Goal: Task Accomplishment & Management: Manage account settings

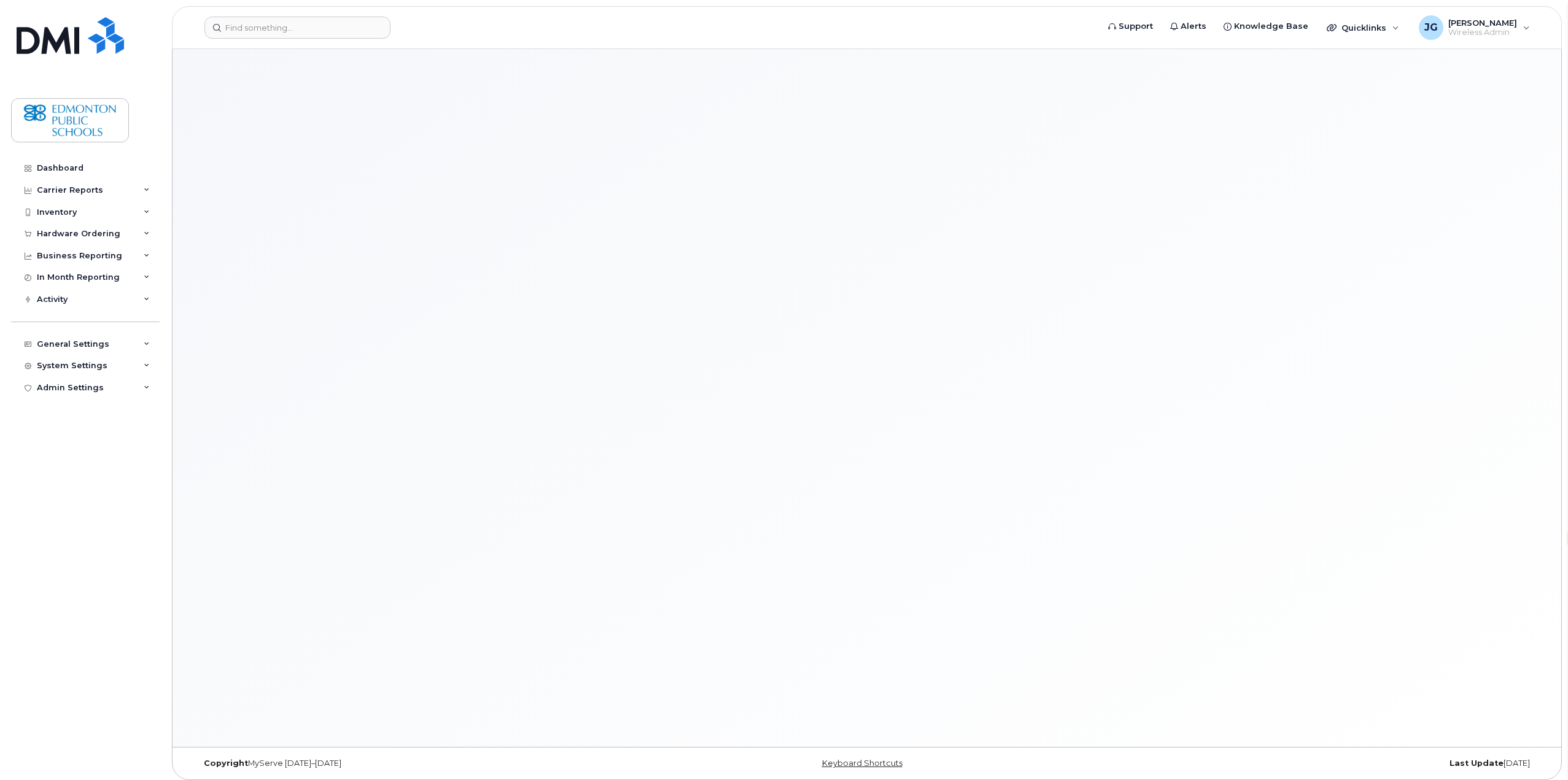
select select "en"
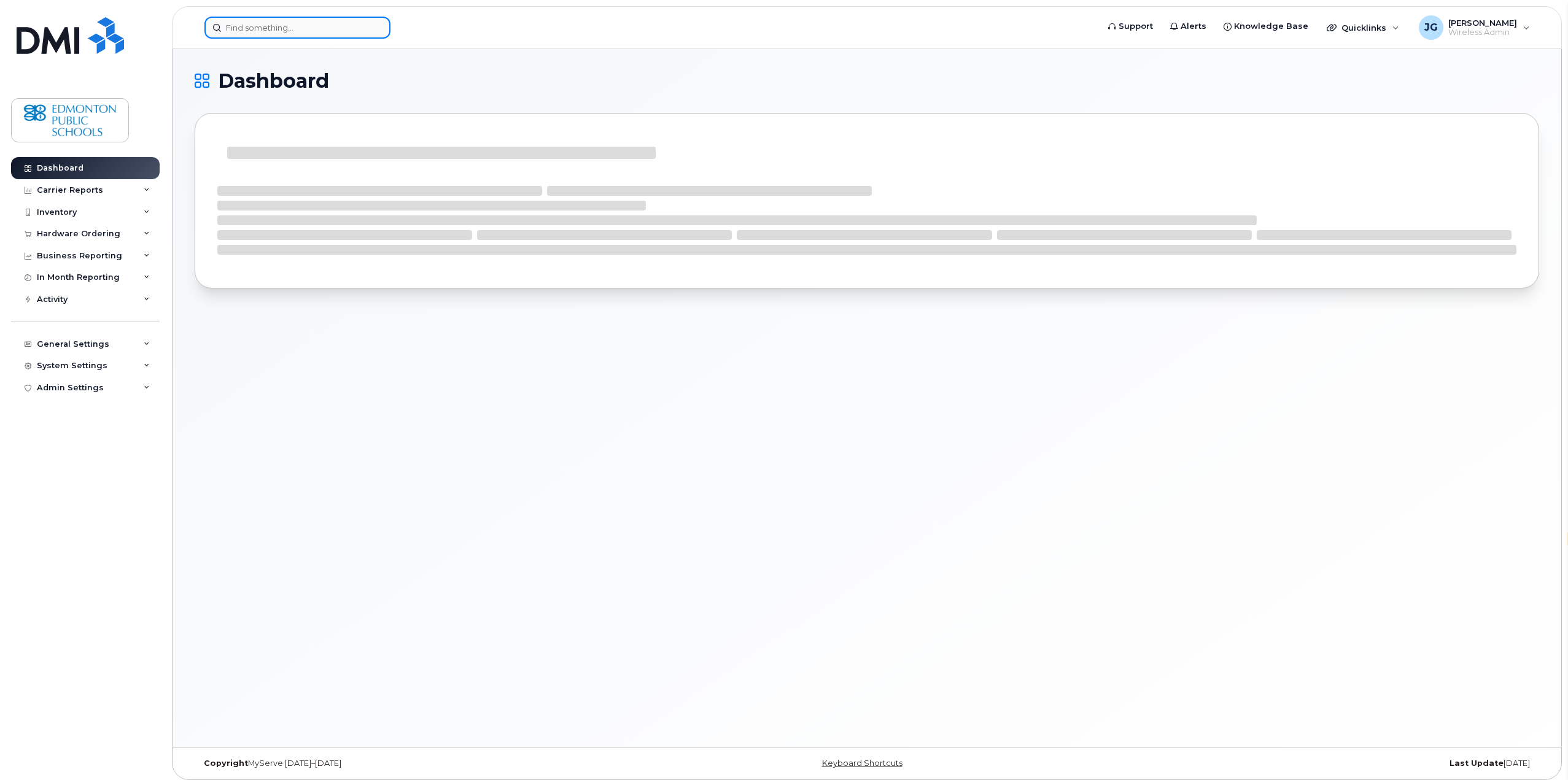
click at [338, 33] on input at bounding box center [297, 28] width 186 height 22
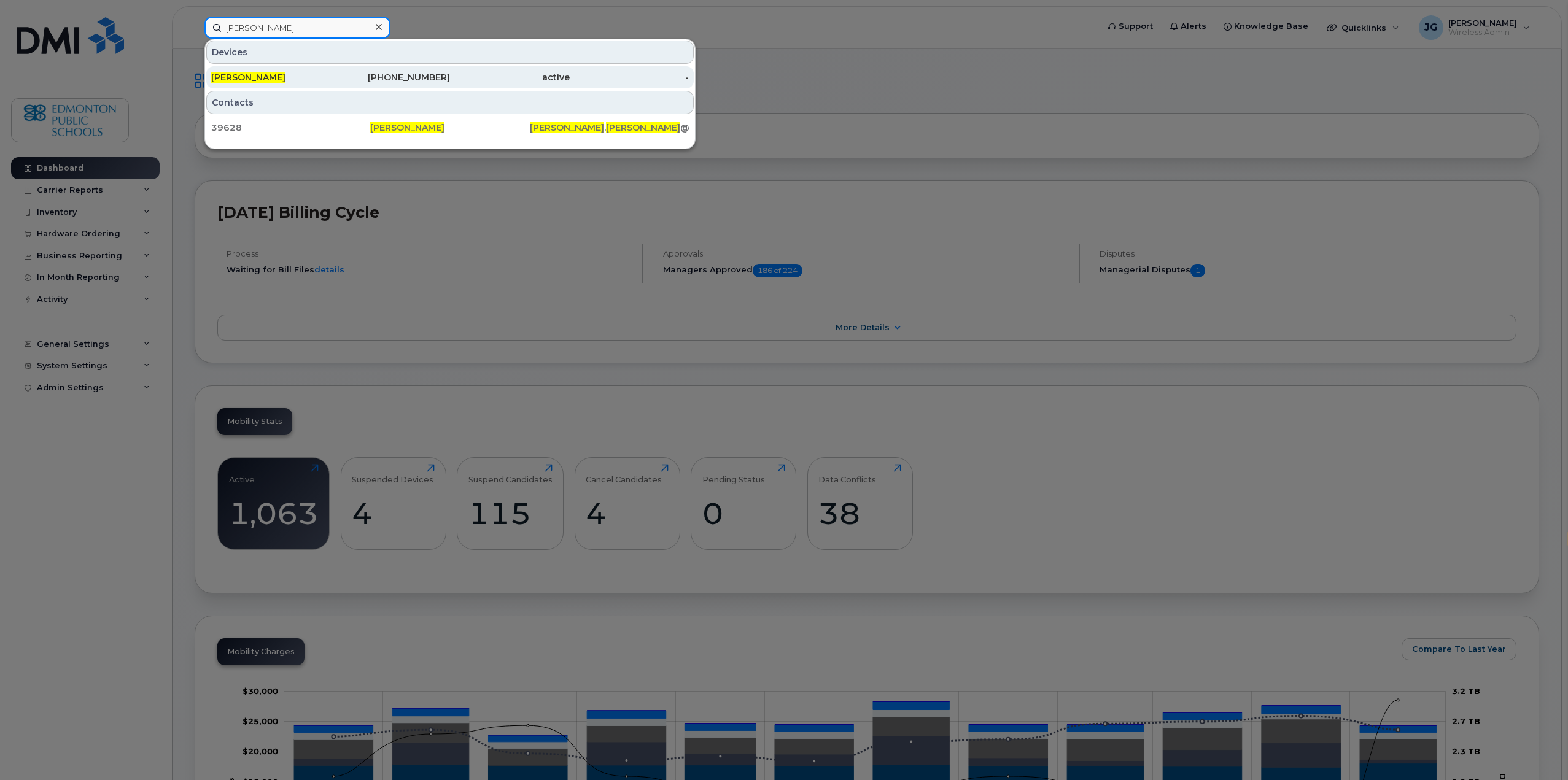
type input "andy lam"
click at [238, 77] on span "[PERSON_NAME]" at bounding box center [248, 78] width 74 height 11
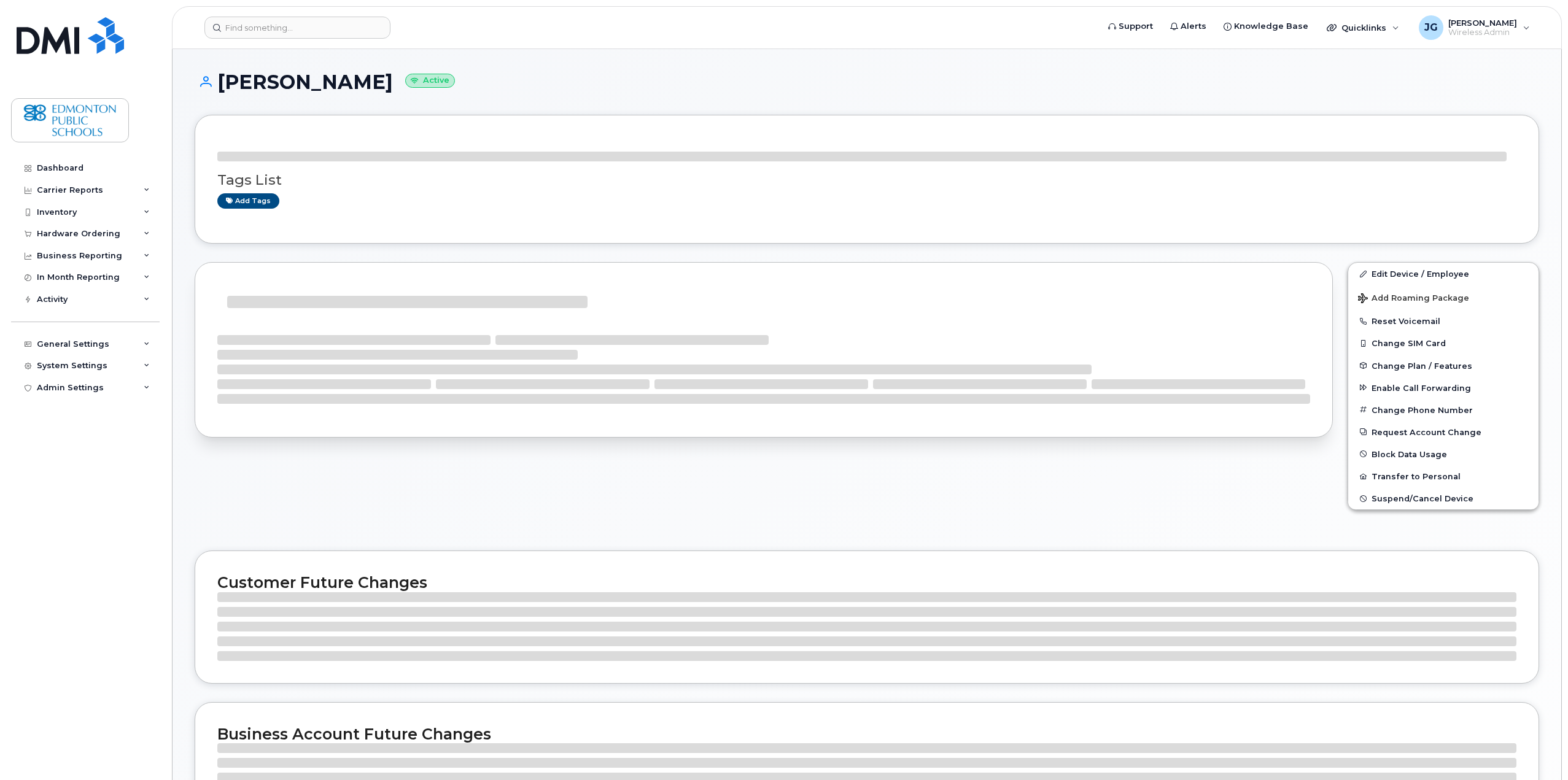
select select "en"
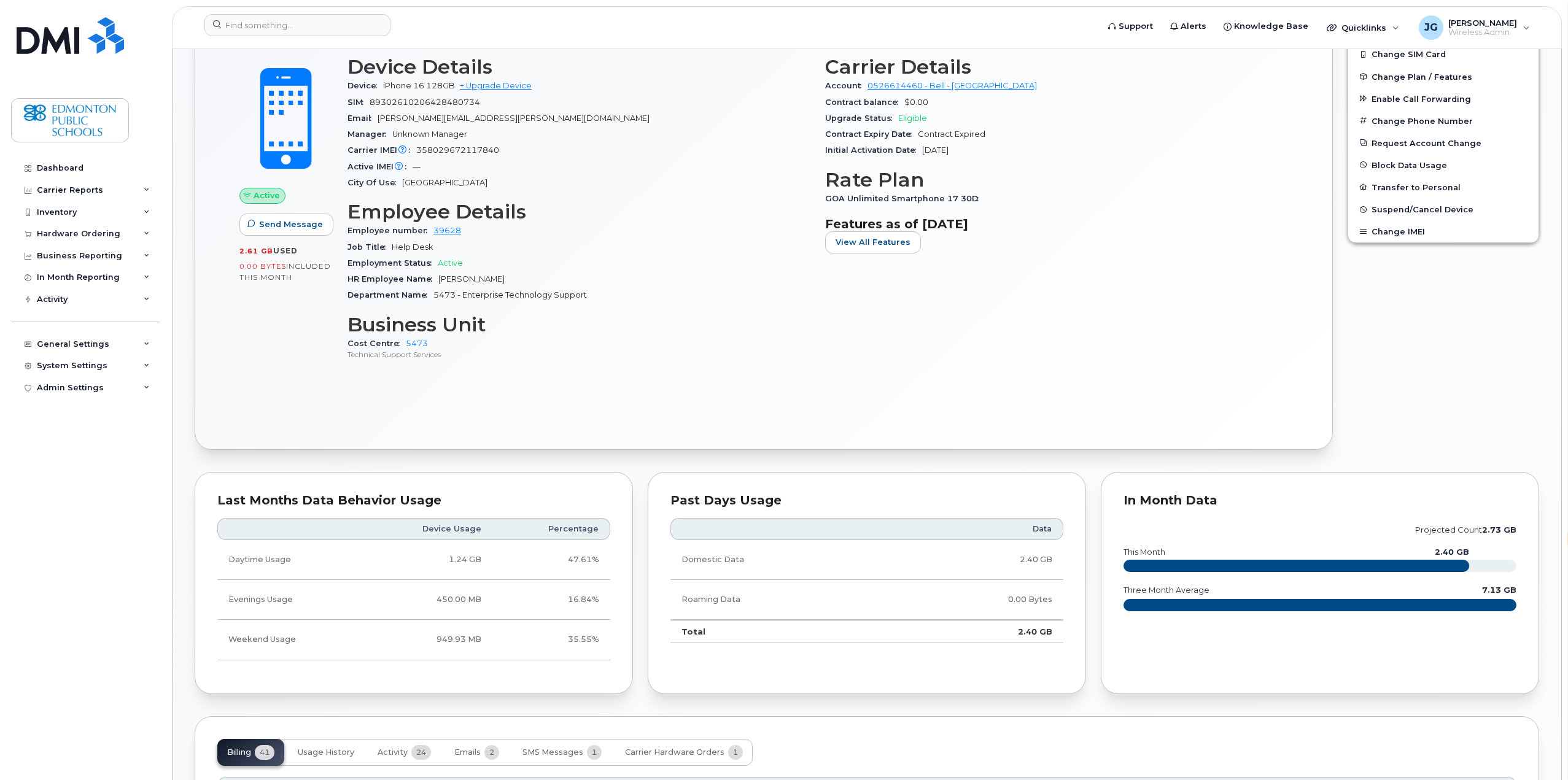
scroll to position [307, 0]
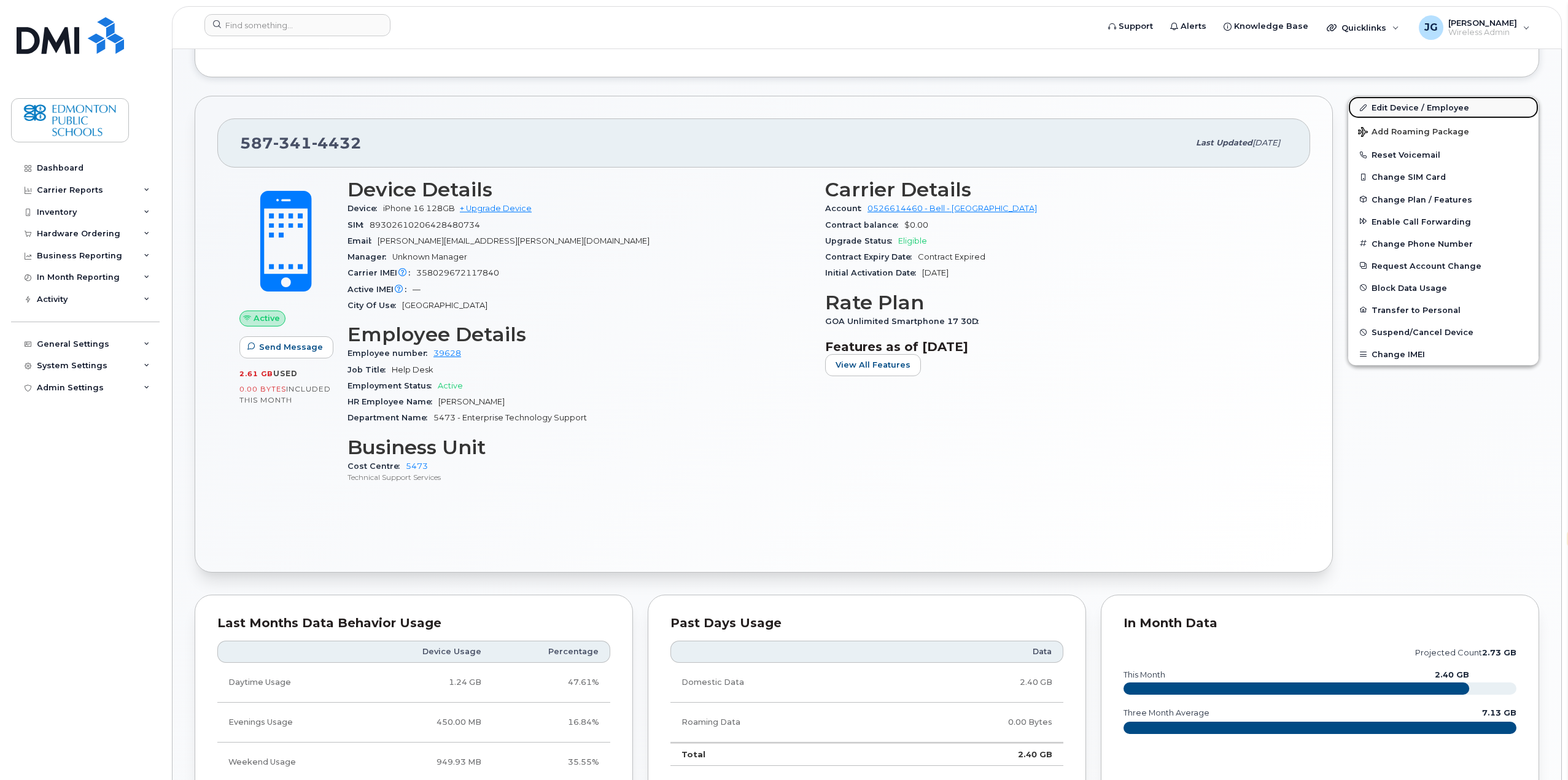
click at [1406, 109] on link "Edit Device / Employee" at bounding box center [1443, 107] width 191 height 22
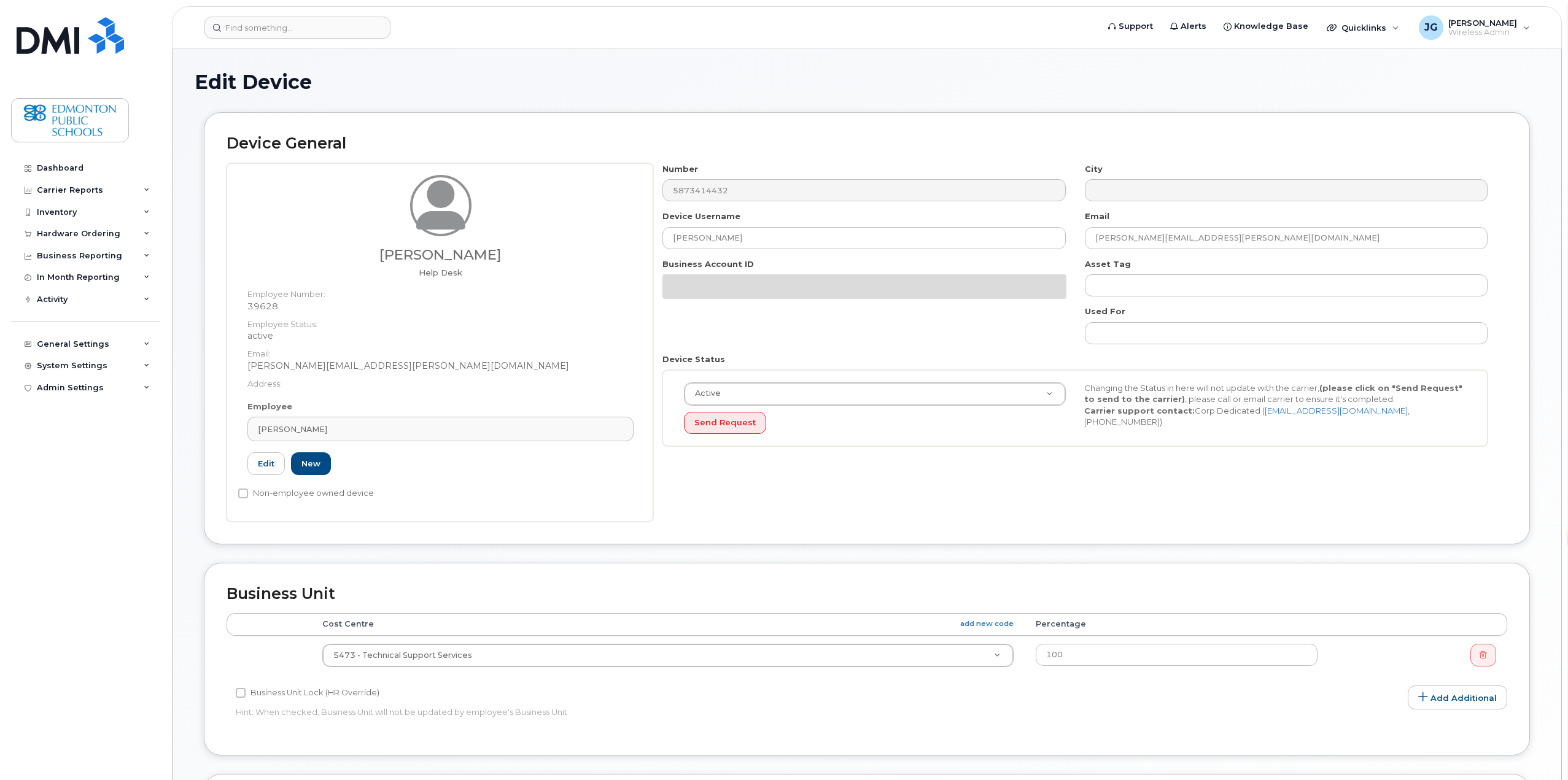
select select "en"
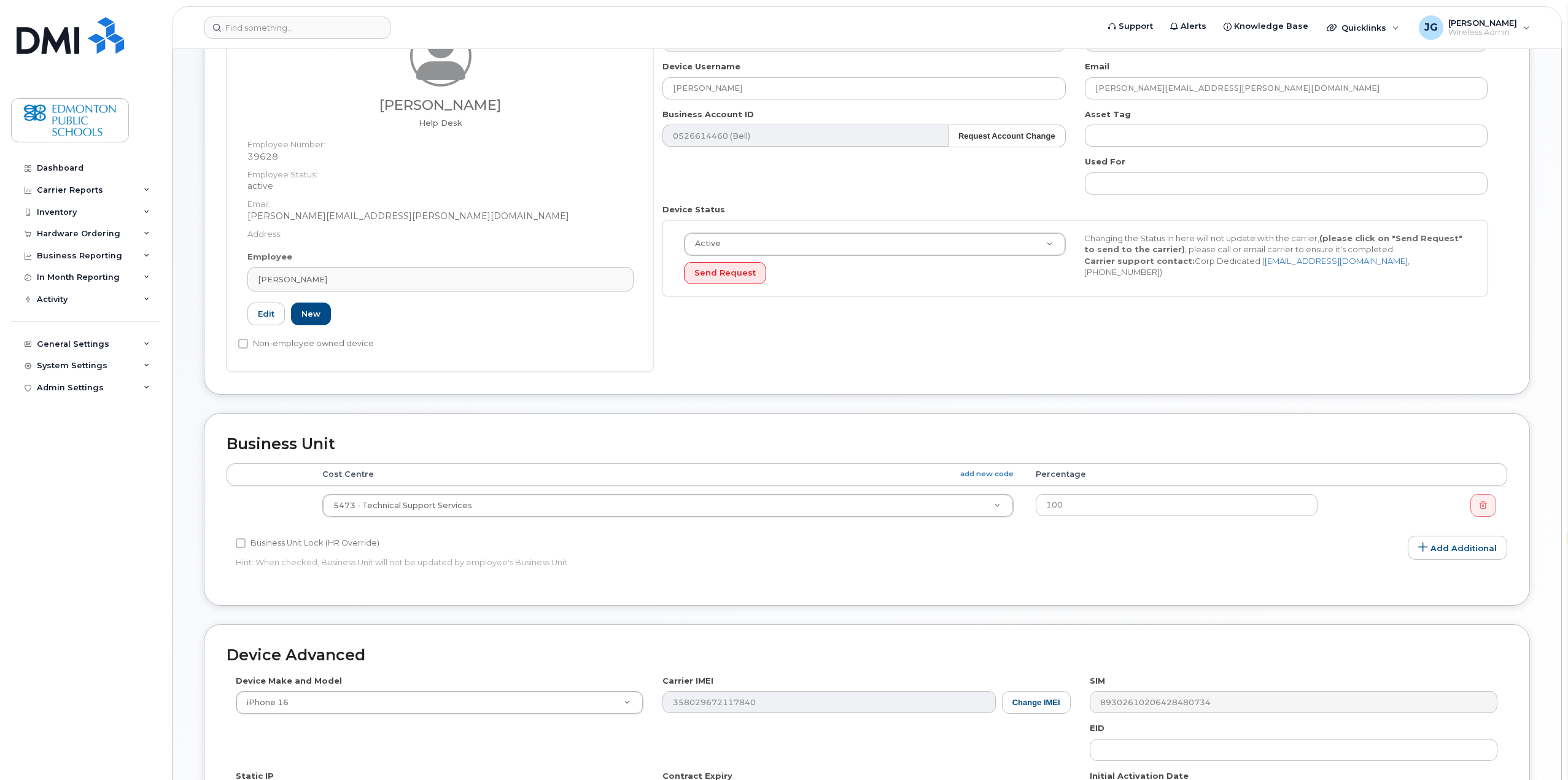
scroll to position [360, 0]
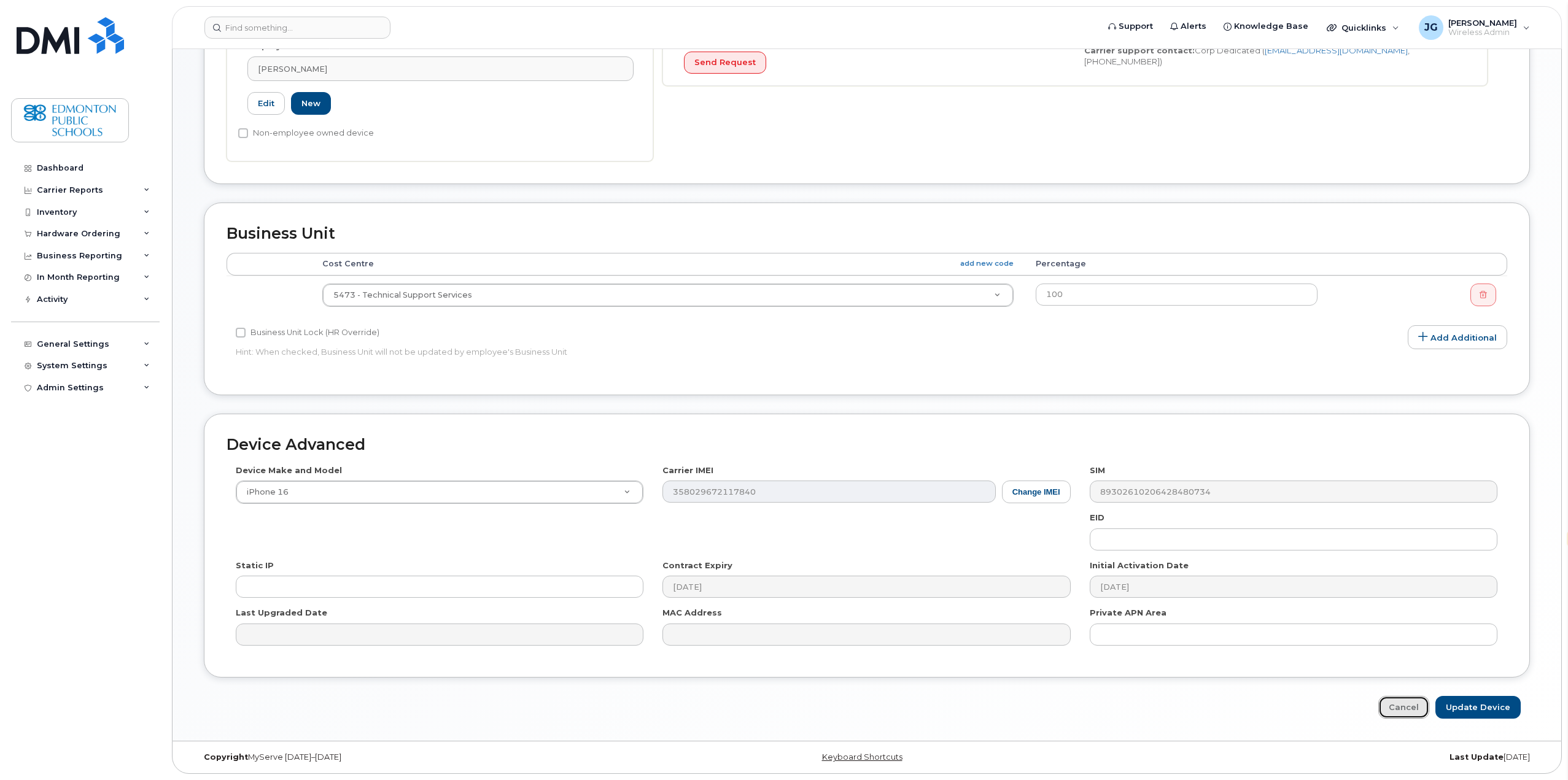
click at [1408, 711] on link "Cancel" at bounding box center [1404, 707] width 51 height 23
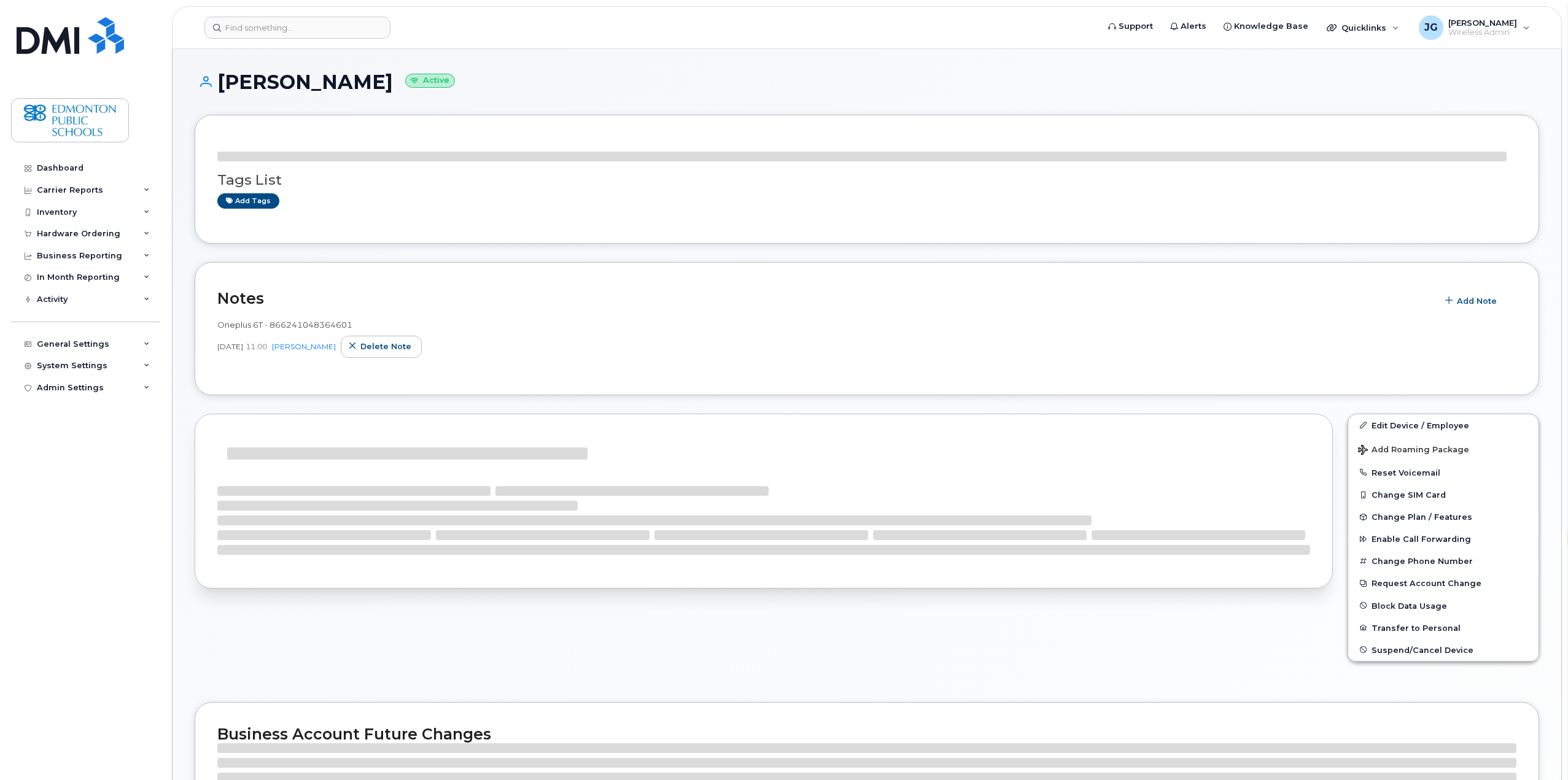
select select "en"
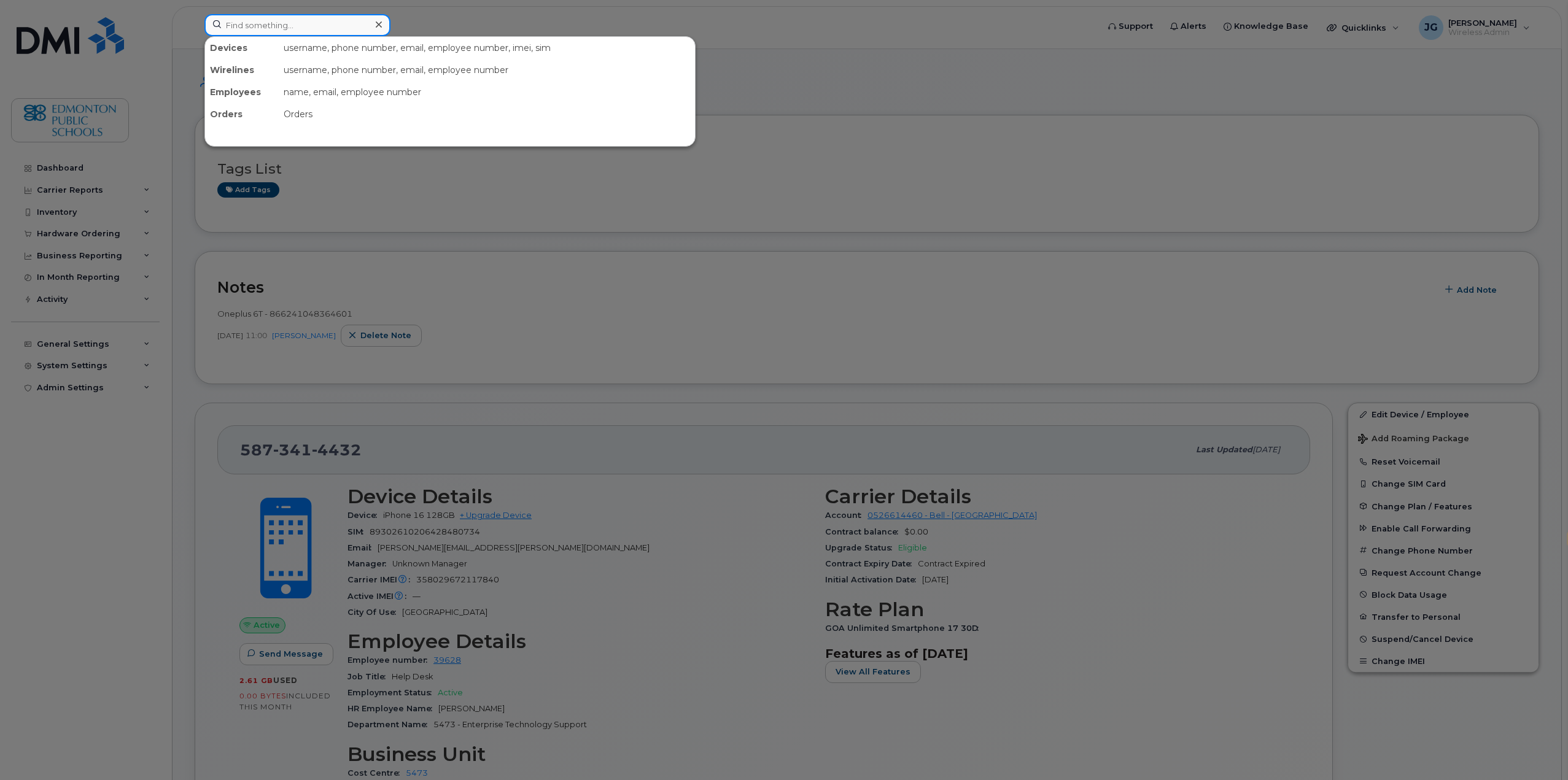
click at [302, 28] on input at bounding box center [297, 25] width 186 height 22
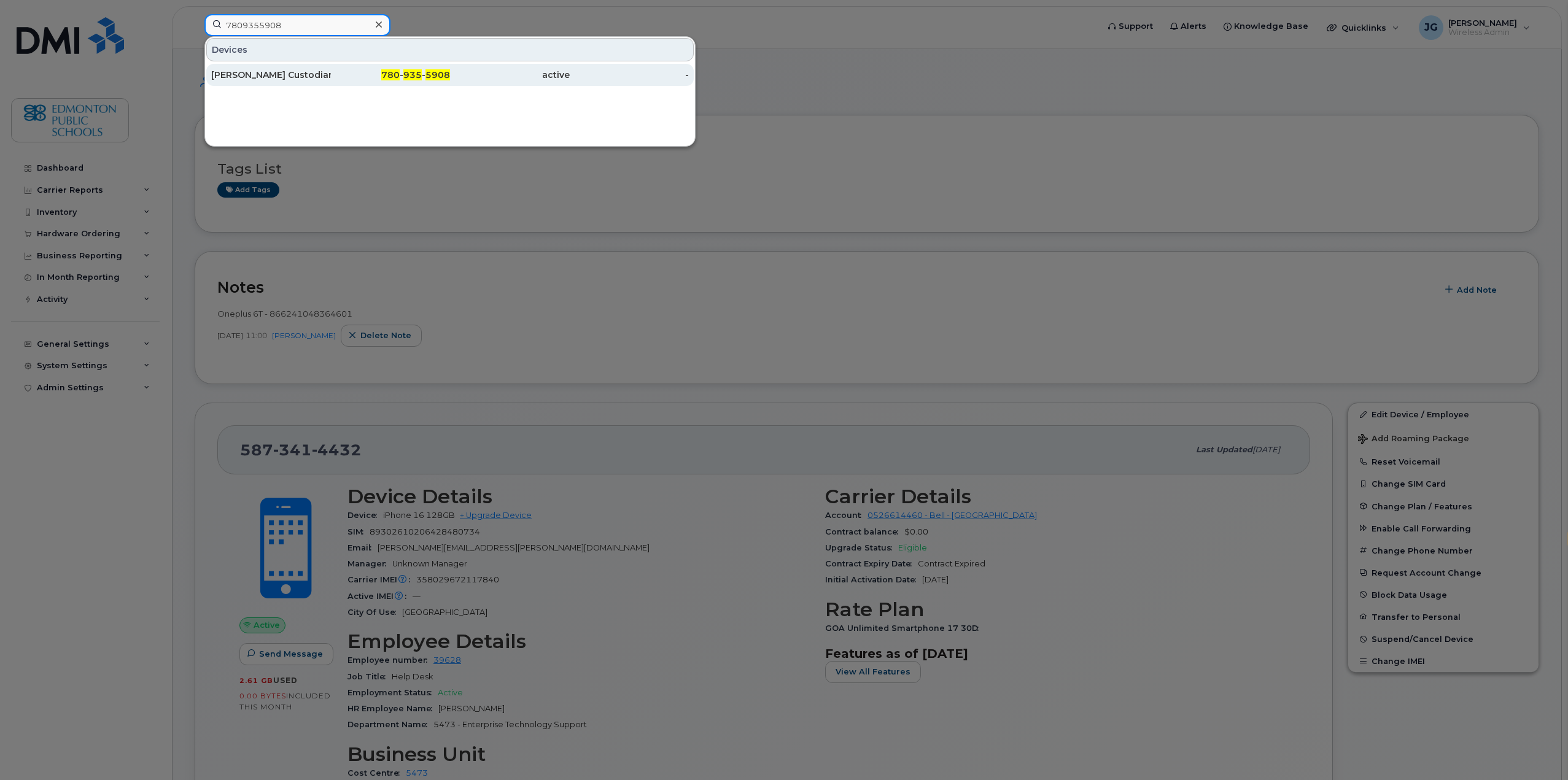
type input "7809355908"
click at [264, 75] on div "Mcnally Custodian" at bounding box center [271, 75] width 120 height 12
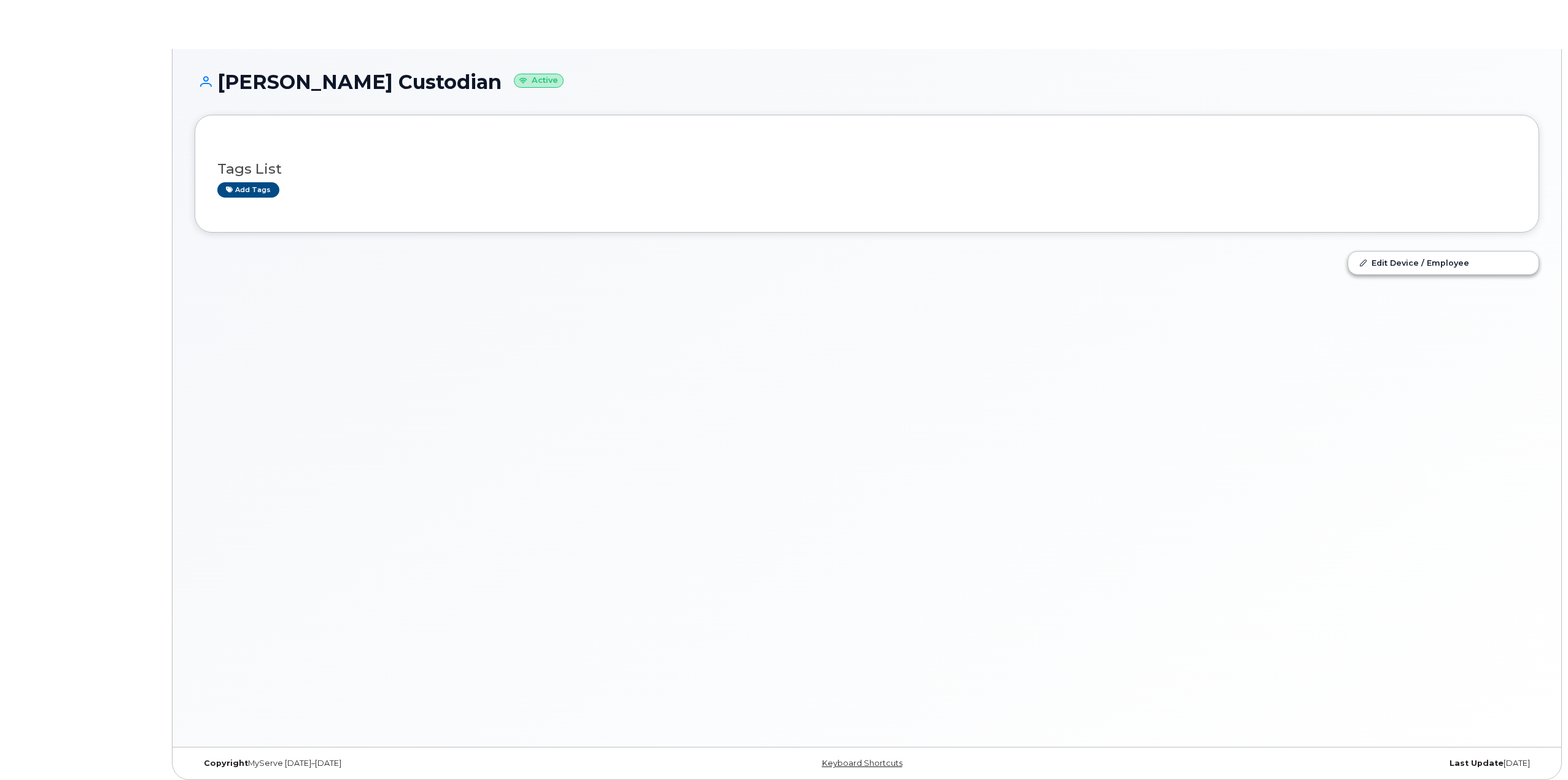
select select "en"
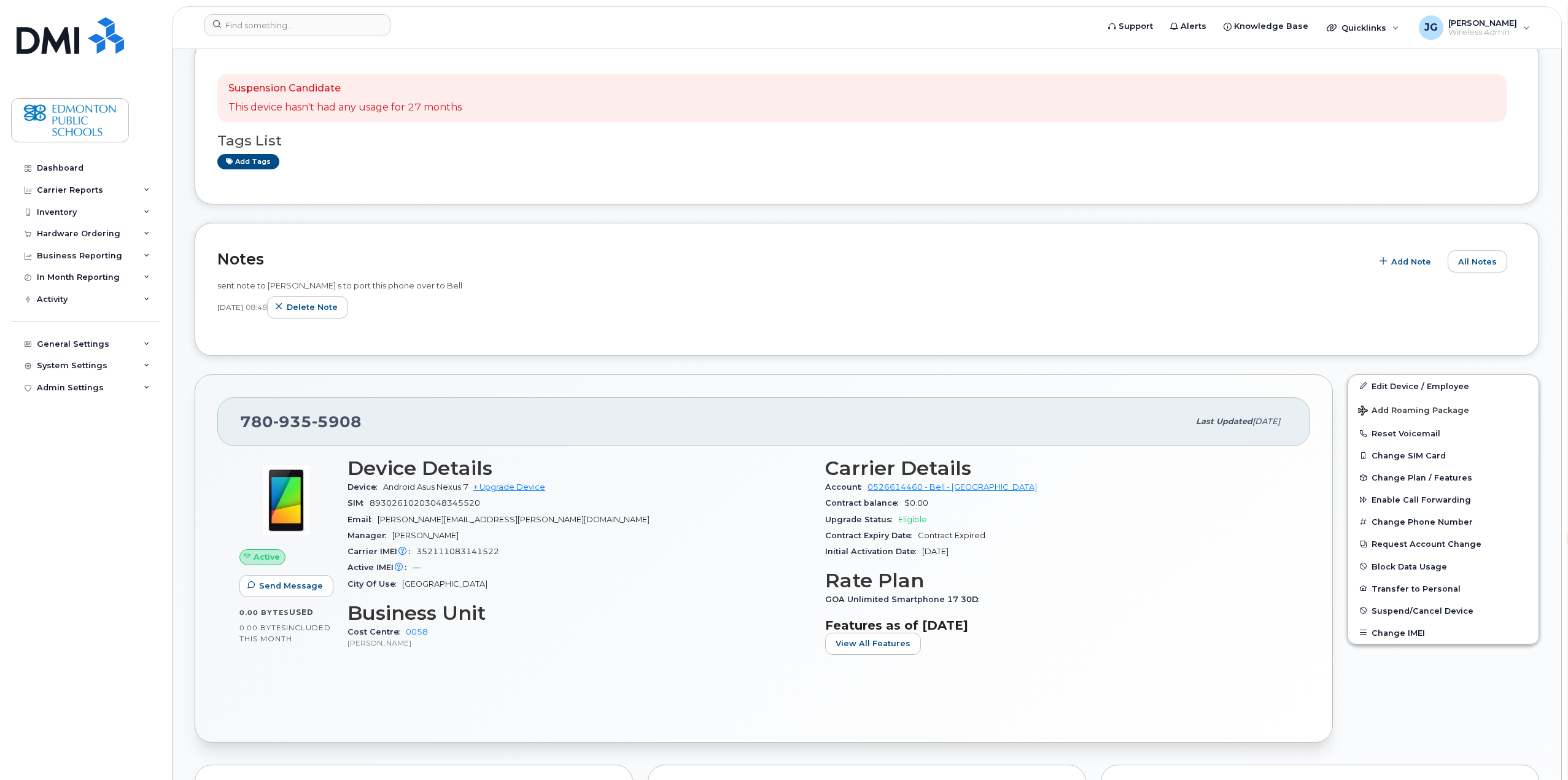
scroll to position [184, 0]
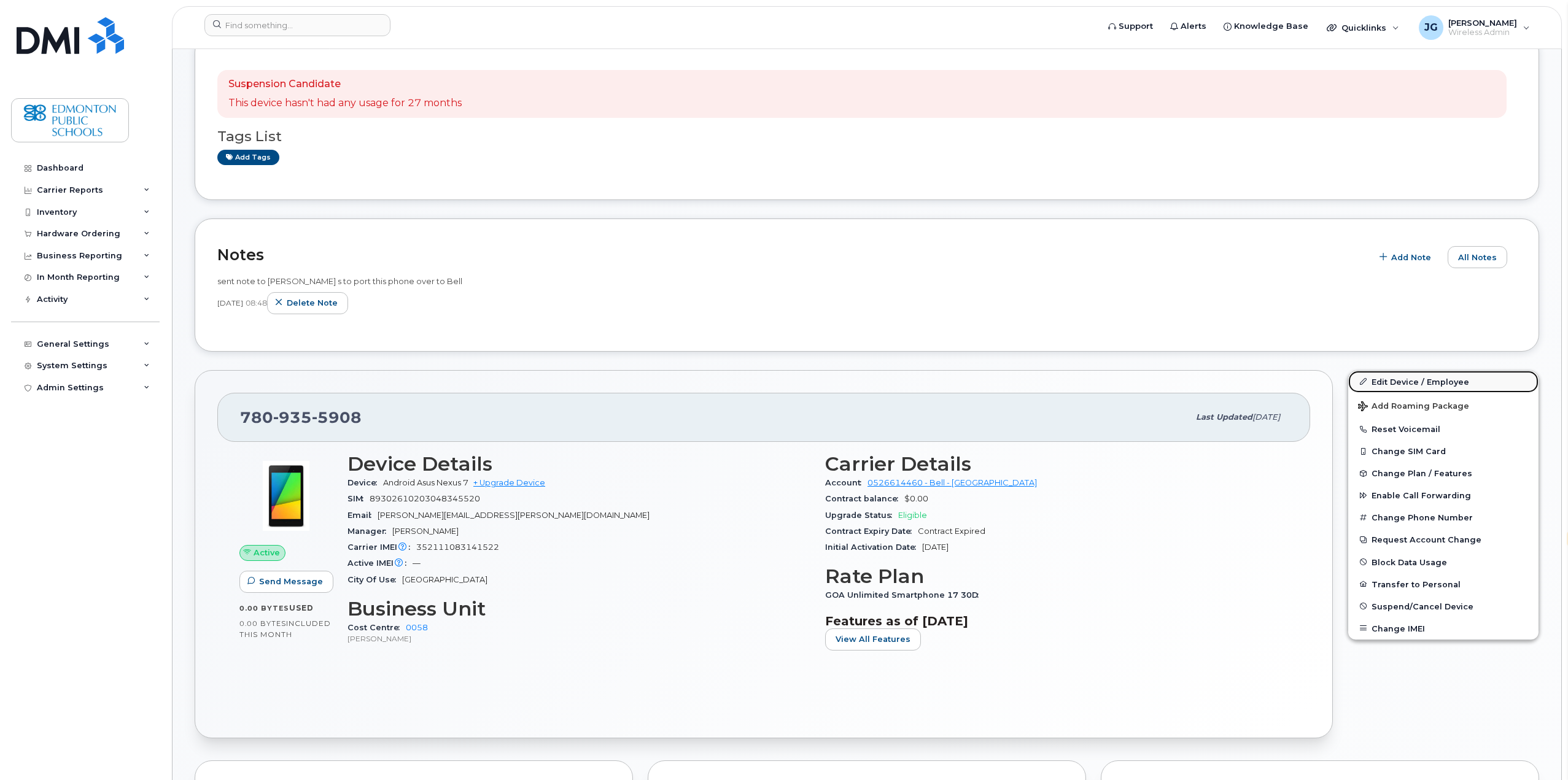
click at [1424, 377] on link "Edit Device / Employee" at bounding box center [1443, 382] width 191 height 22
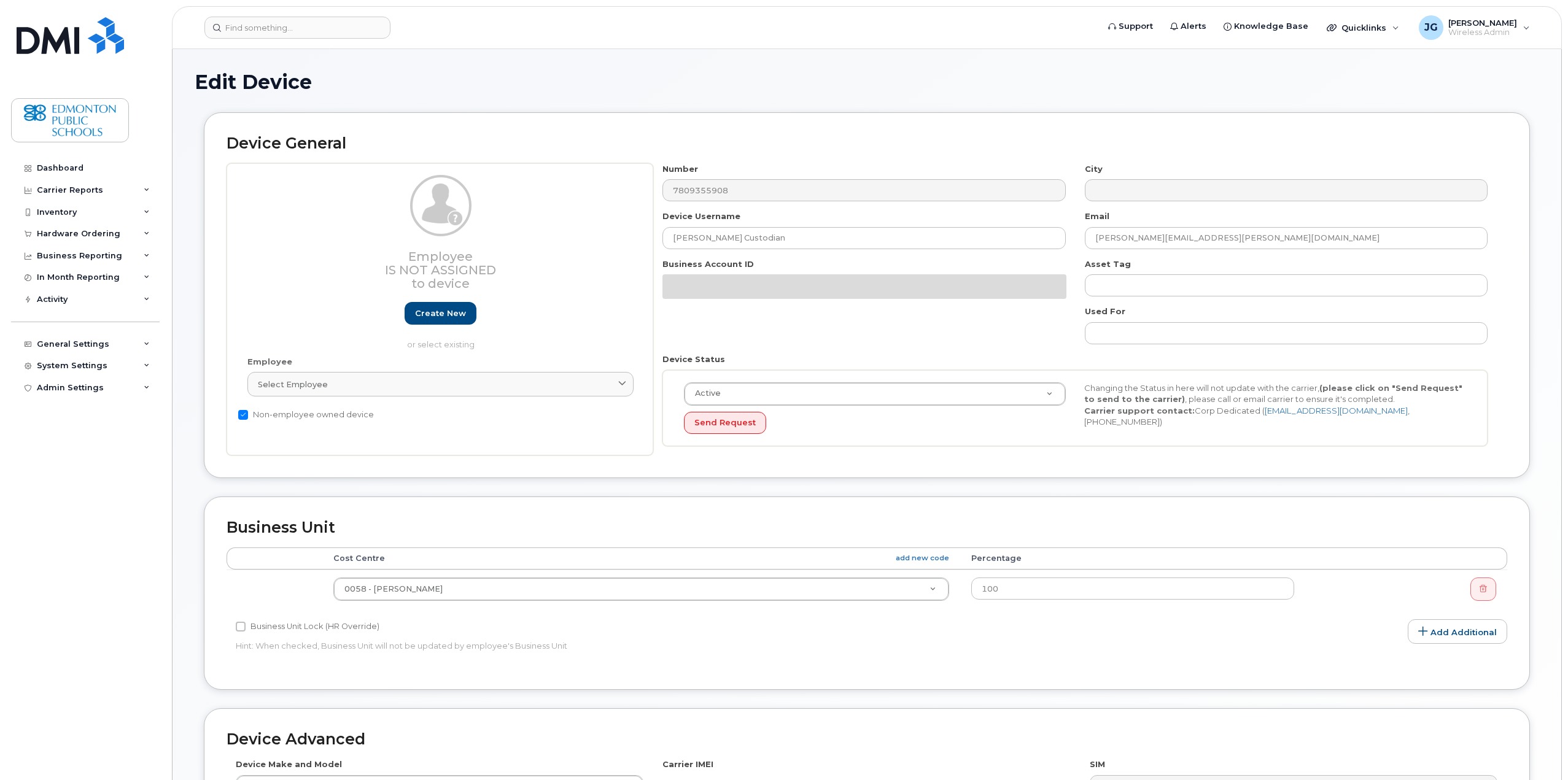
select select "en"
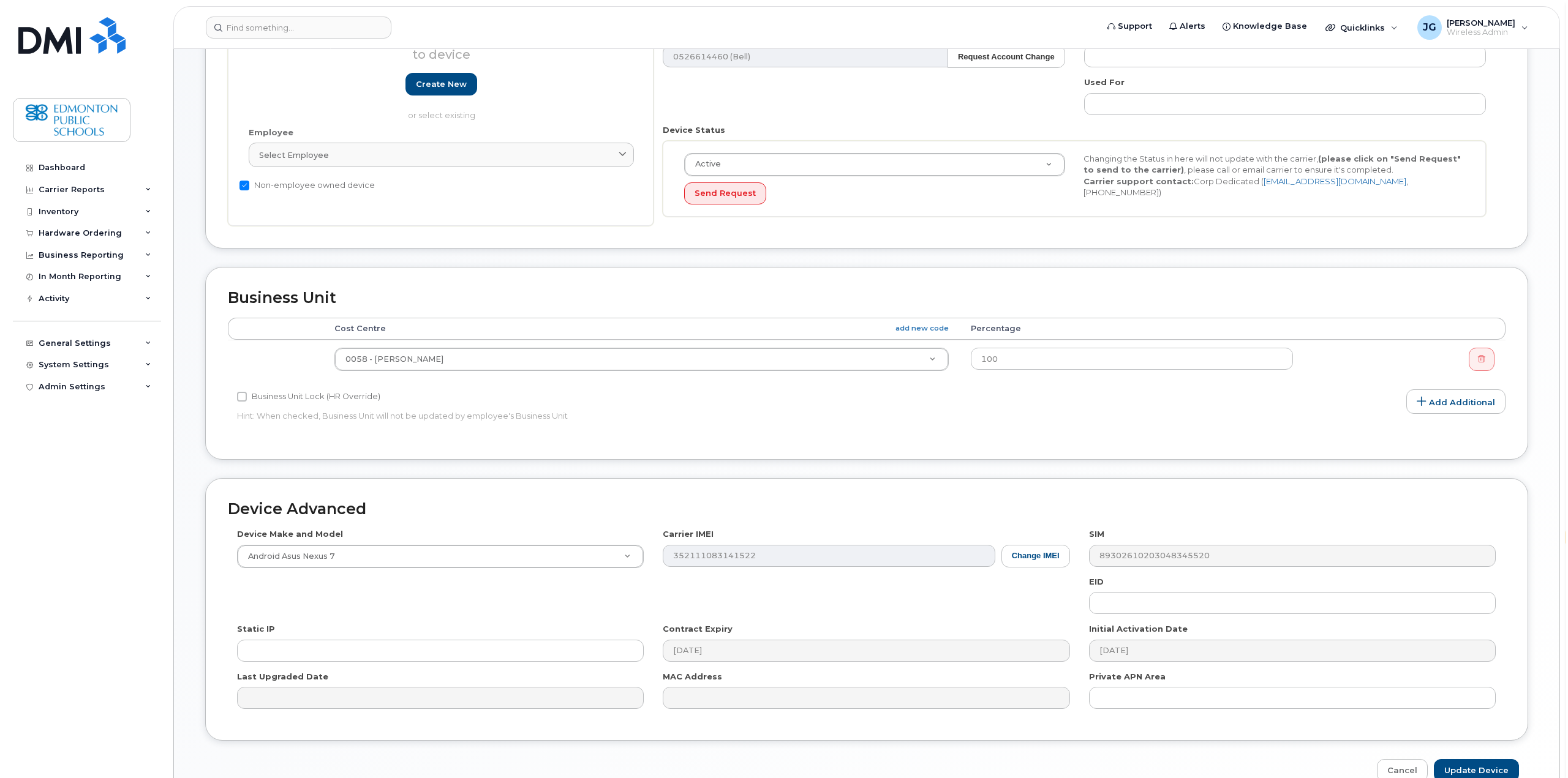
scroll to position [245, 0]
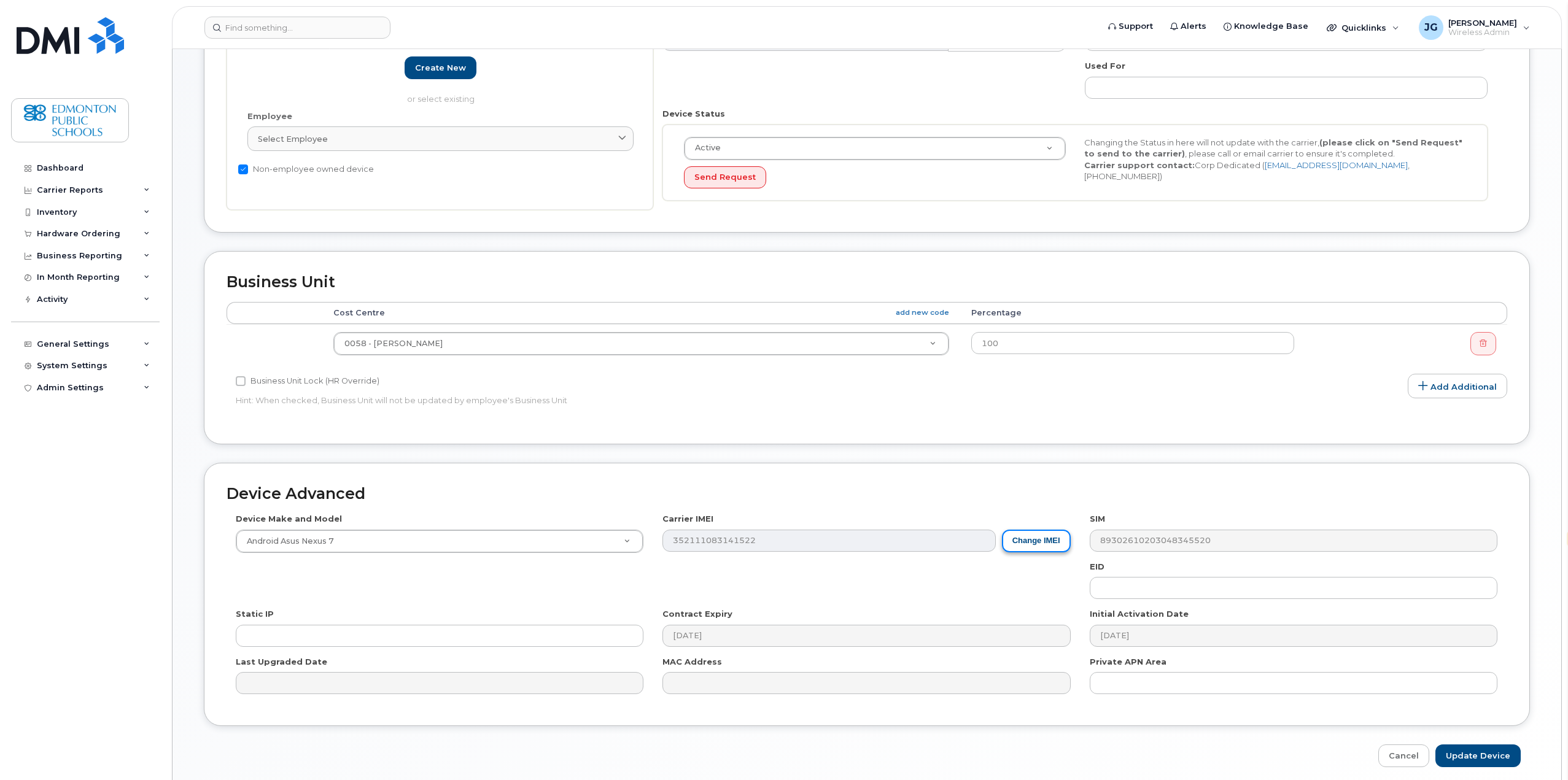
click at [1025, 538] on button "Change IMEI" at bounding box center [1036, 540] width 69 height 23
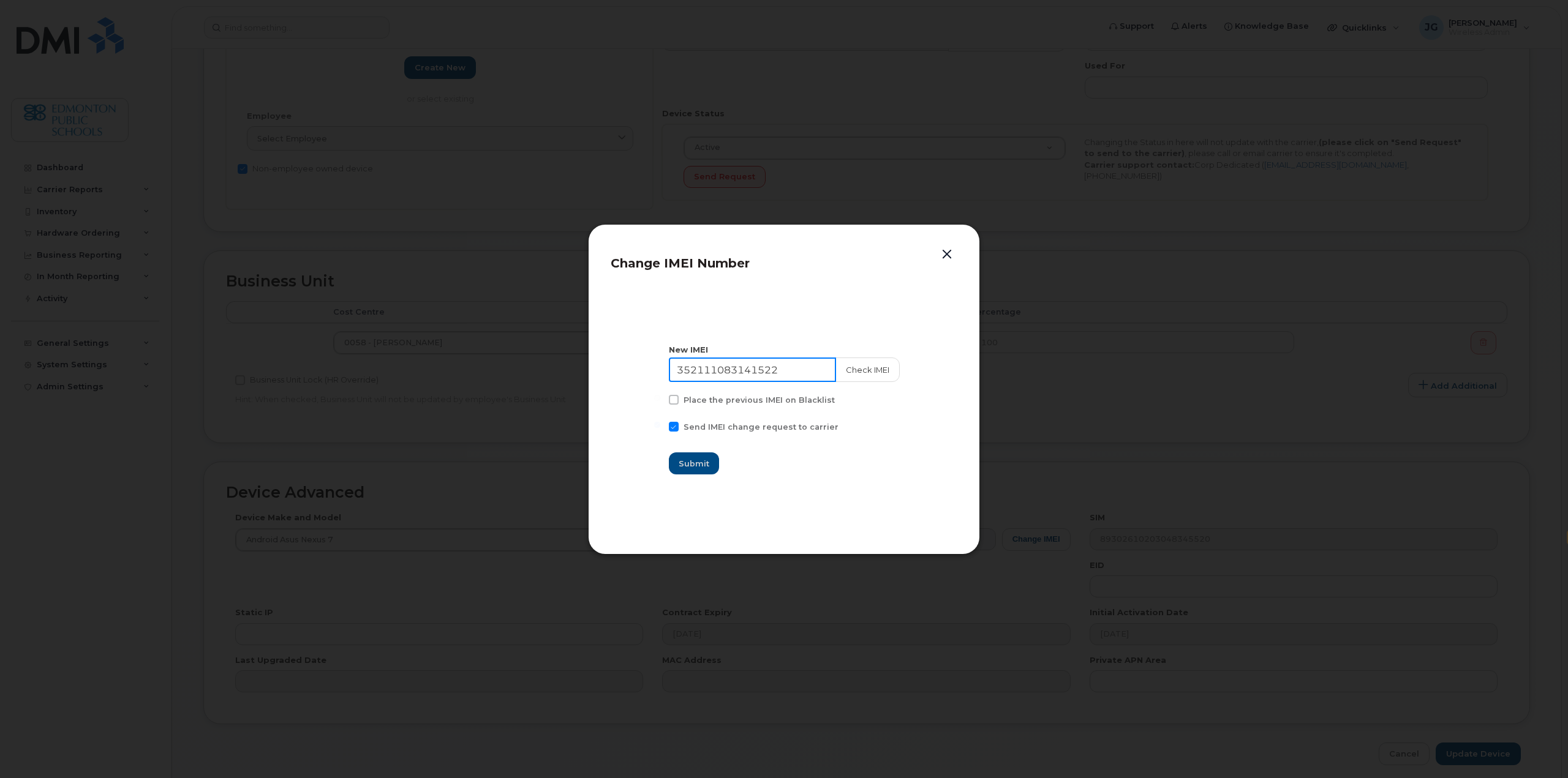
drag, startPoint x: 803, startPoint y: 370, endPoint x: 615, endPoint y: 378, distance: 188.2
click at [616, 378] on section "New IMEI 352111083141522 Check IMEI Place the previous IMEI on Blacklist Send I…" at bounding box center [784, 410] width 347 height 245
type input "3515"
drag, startPoint x: 727, startPoint y: 374, endPoint x: 663, endPoint y: 378, distance: 64.1
click at [663, 378] on section "New IMEI 3515 Check IMEI Place the previous IMEI on Blacklist Send IMEI change …" at bounding box center [784, 410] width 347 height 245
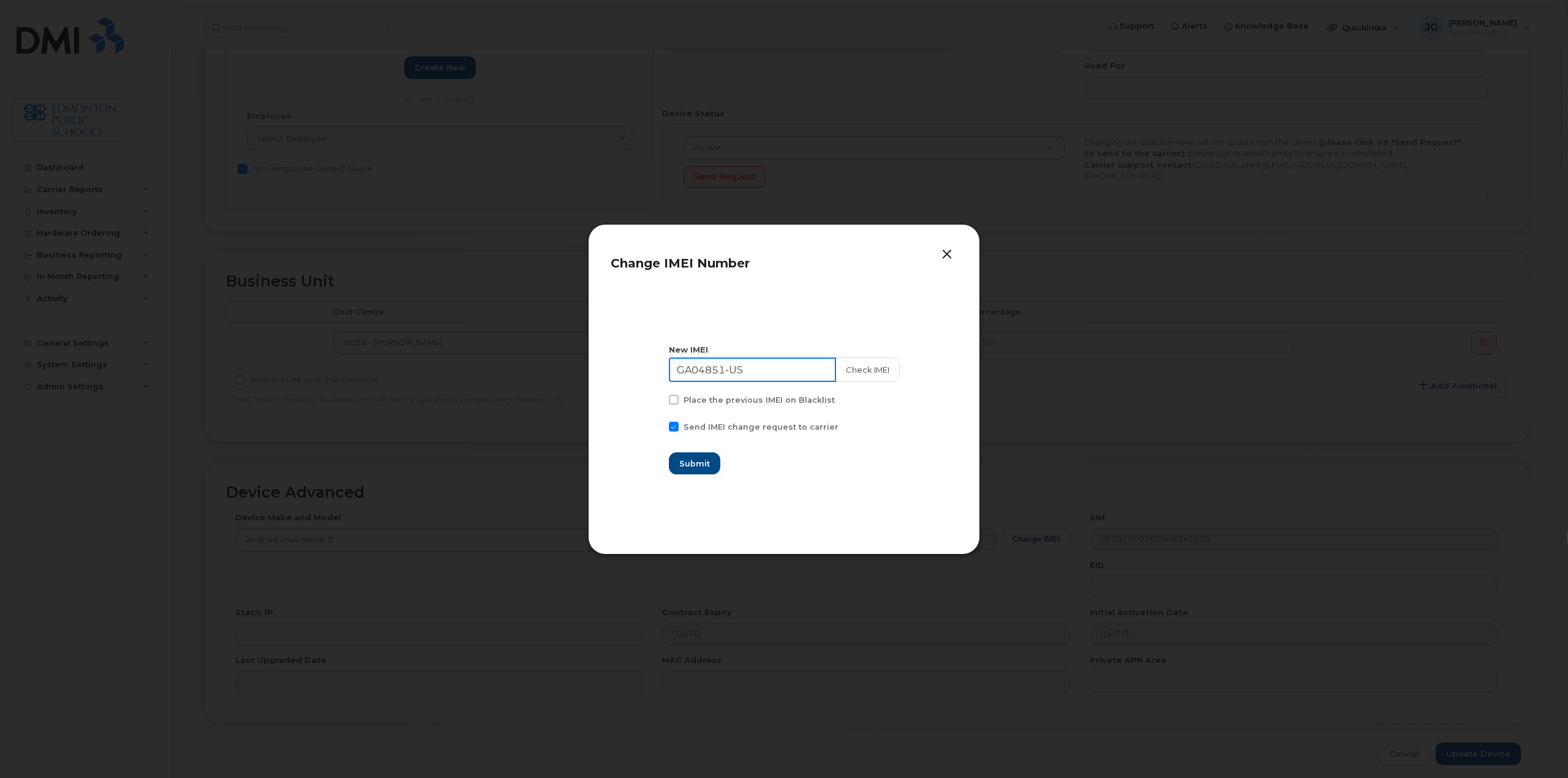
type input "GA04851-US"
click at [1435, 743] on input "Update Device" at bounding box center [1478, 754] width 85 height 23
type input "Saving..."
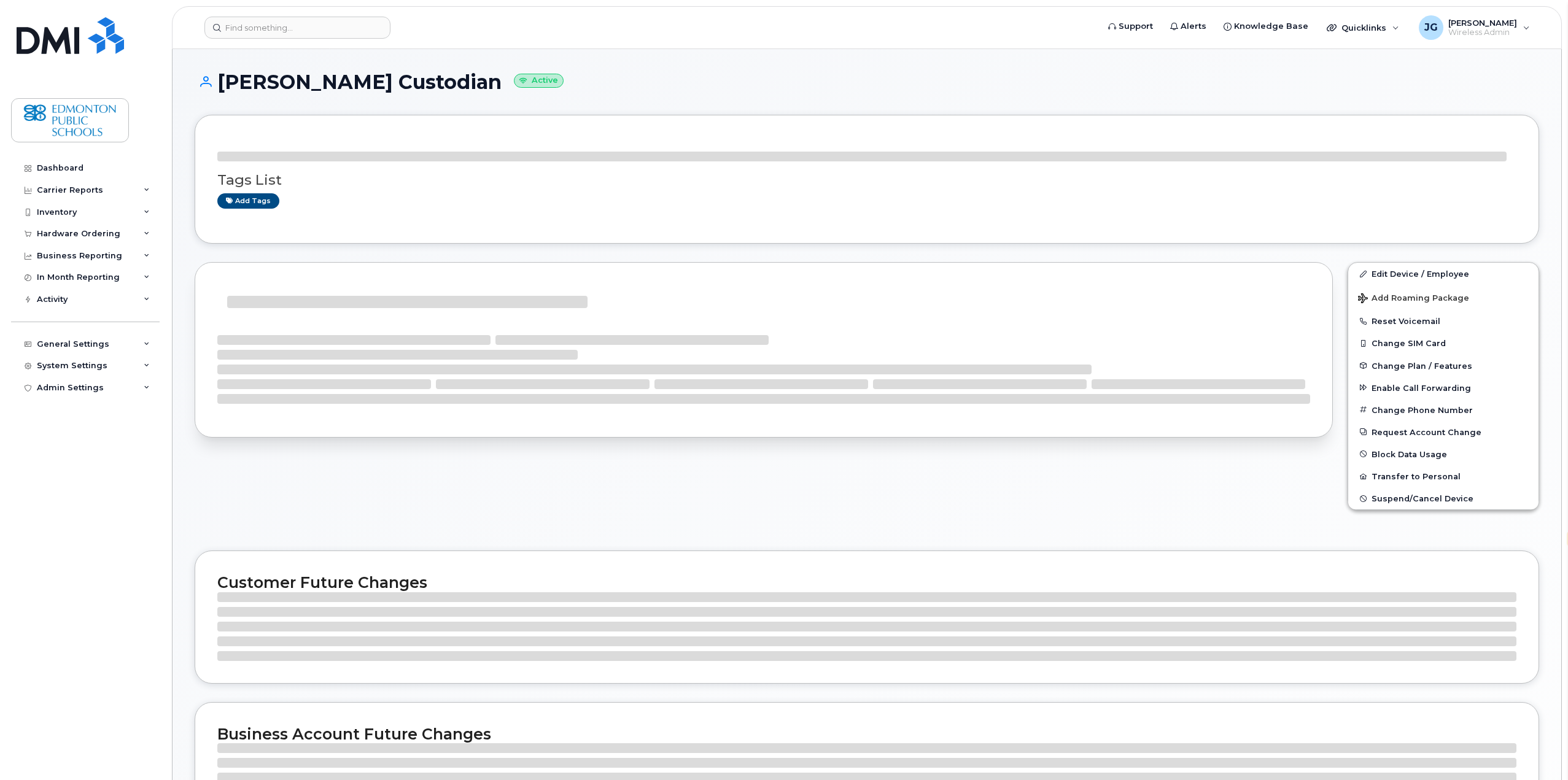
select select "en"
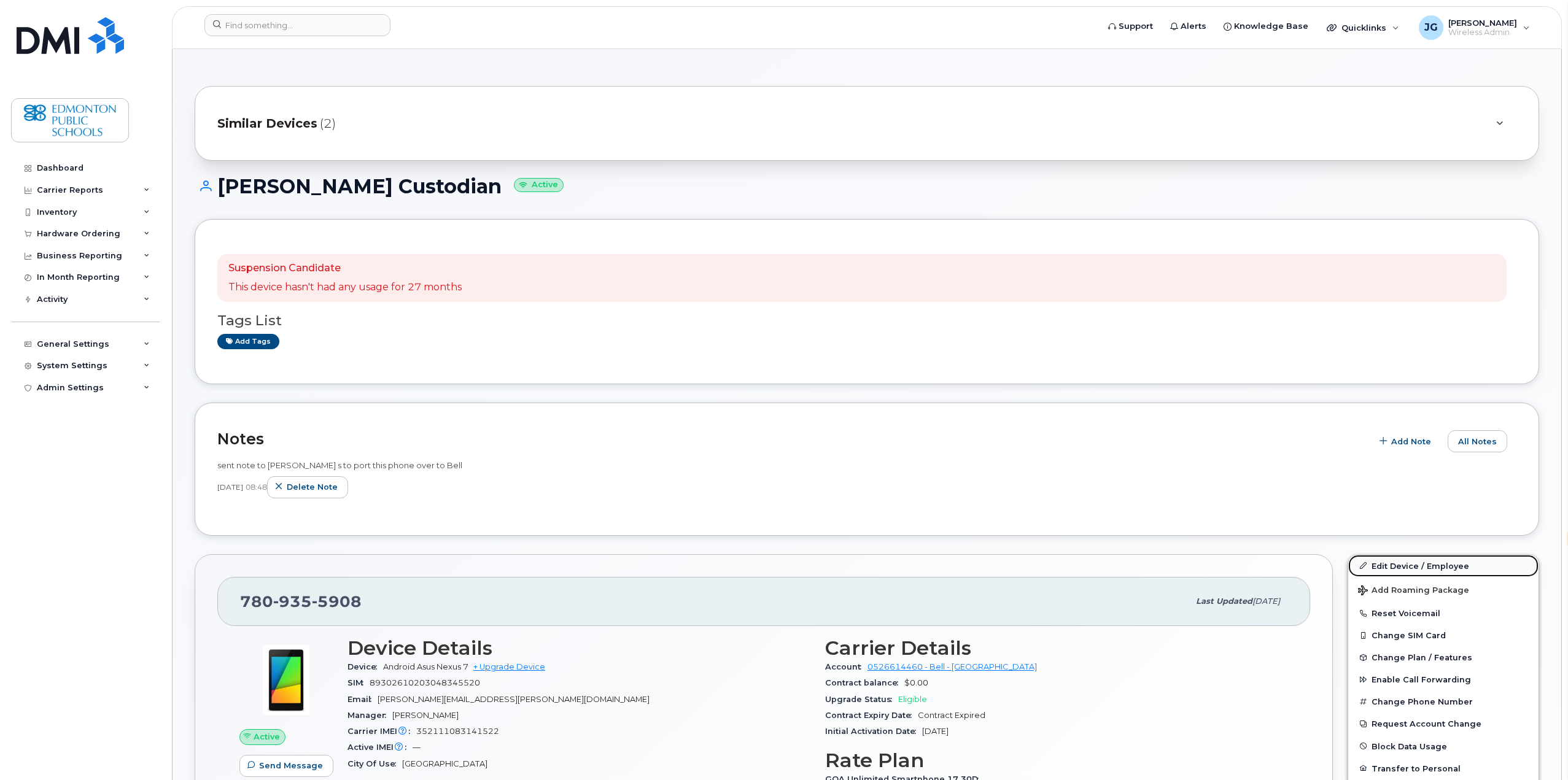
click at [1413, 565] on link "Edit Device / Employee" at bounding box center [1443, 566] width 191 height 22
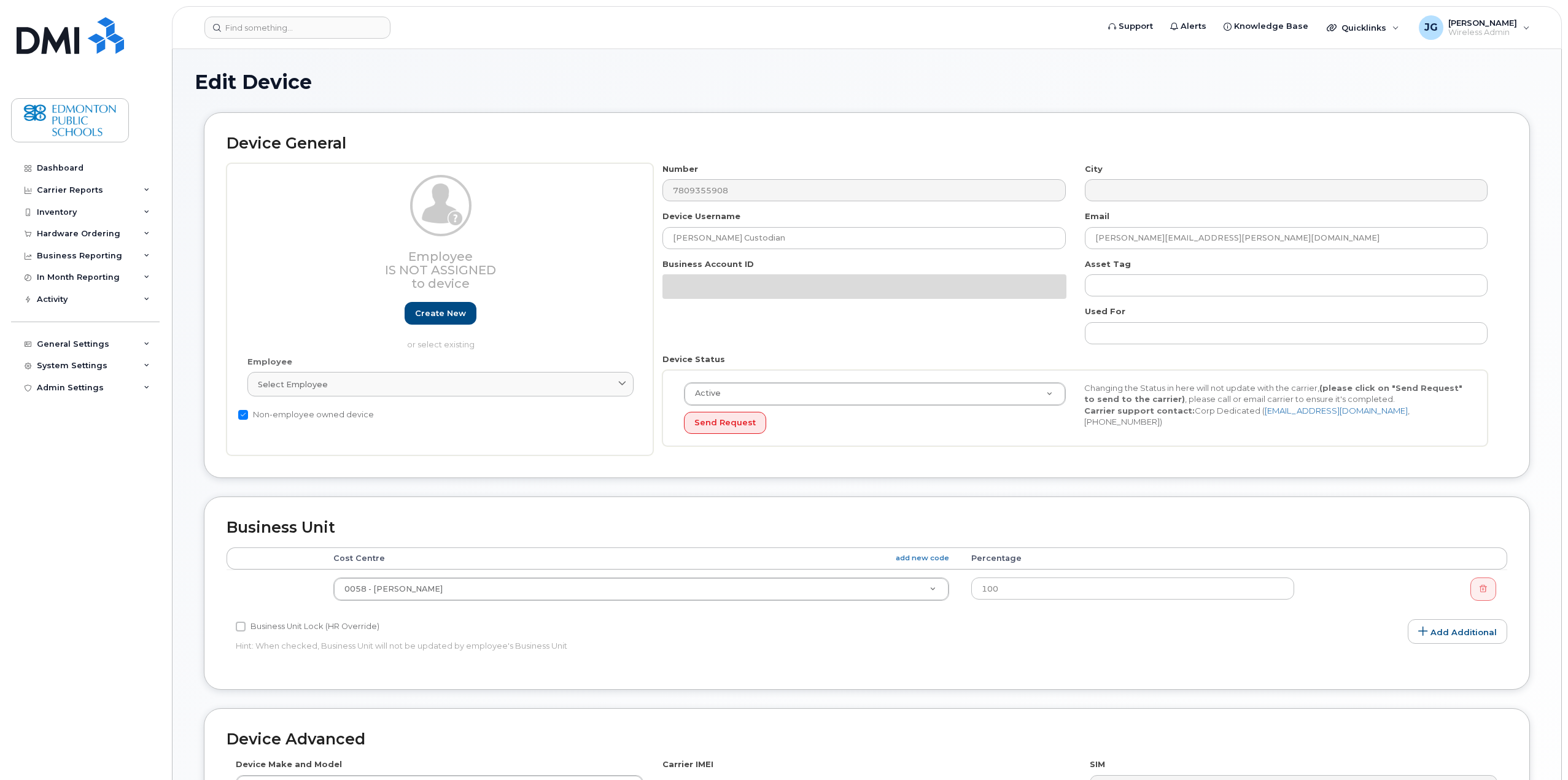
select select "en"
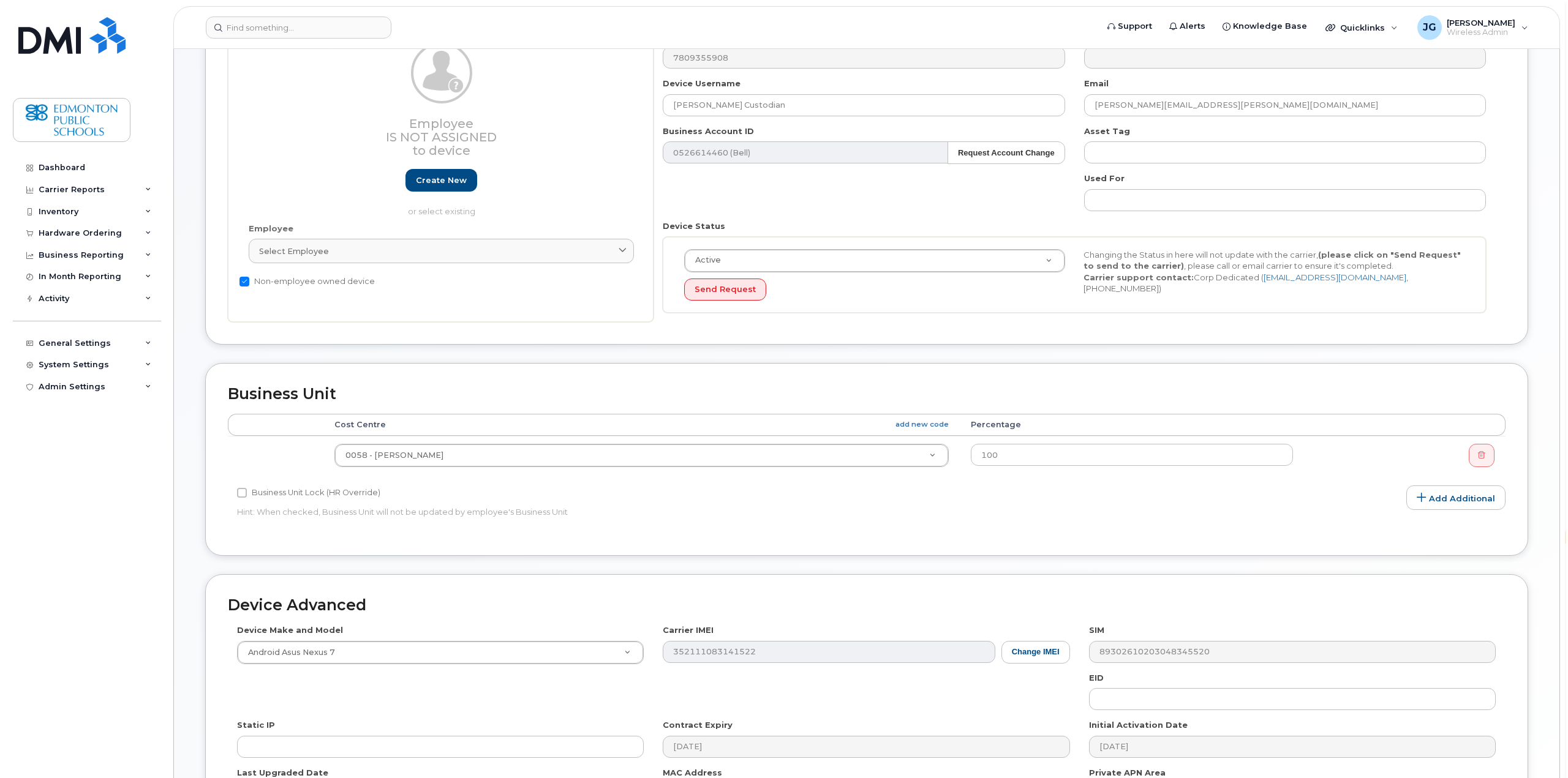
scroll to position [184, 0]
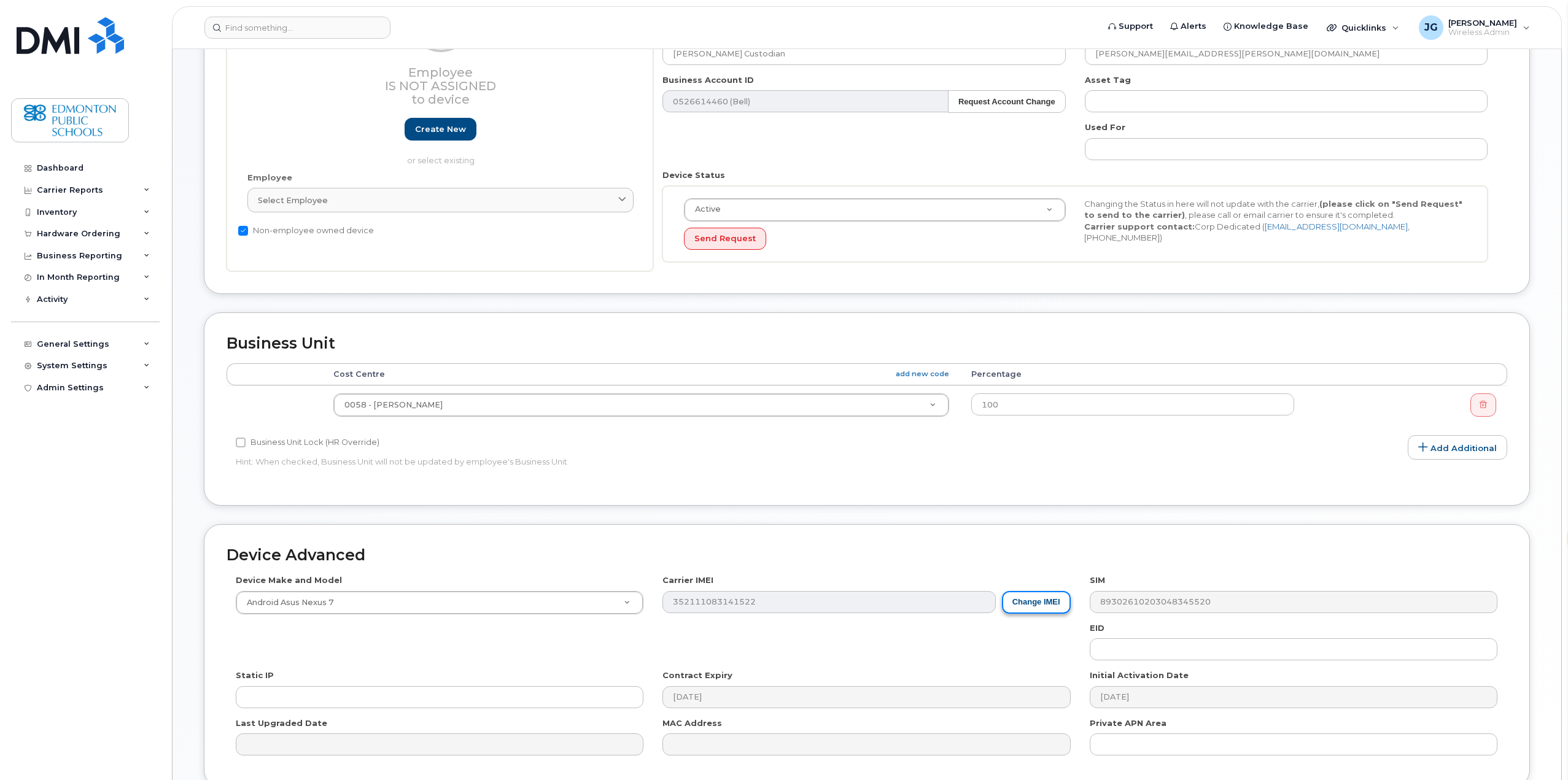
click at [1034, 606] on button "Change IMEI" at bounding box center [1036, 602] width 69 height 23
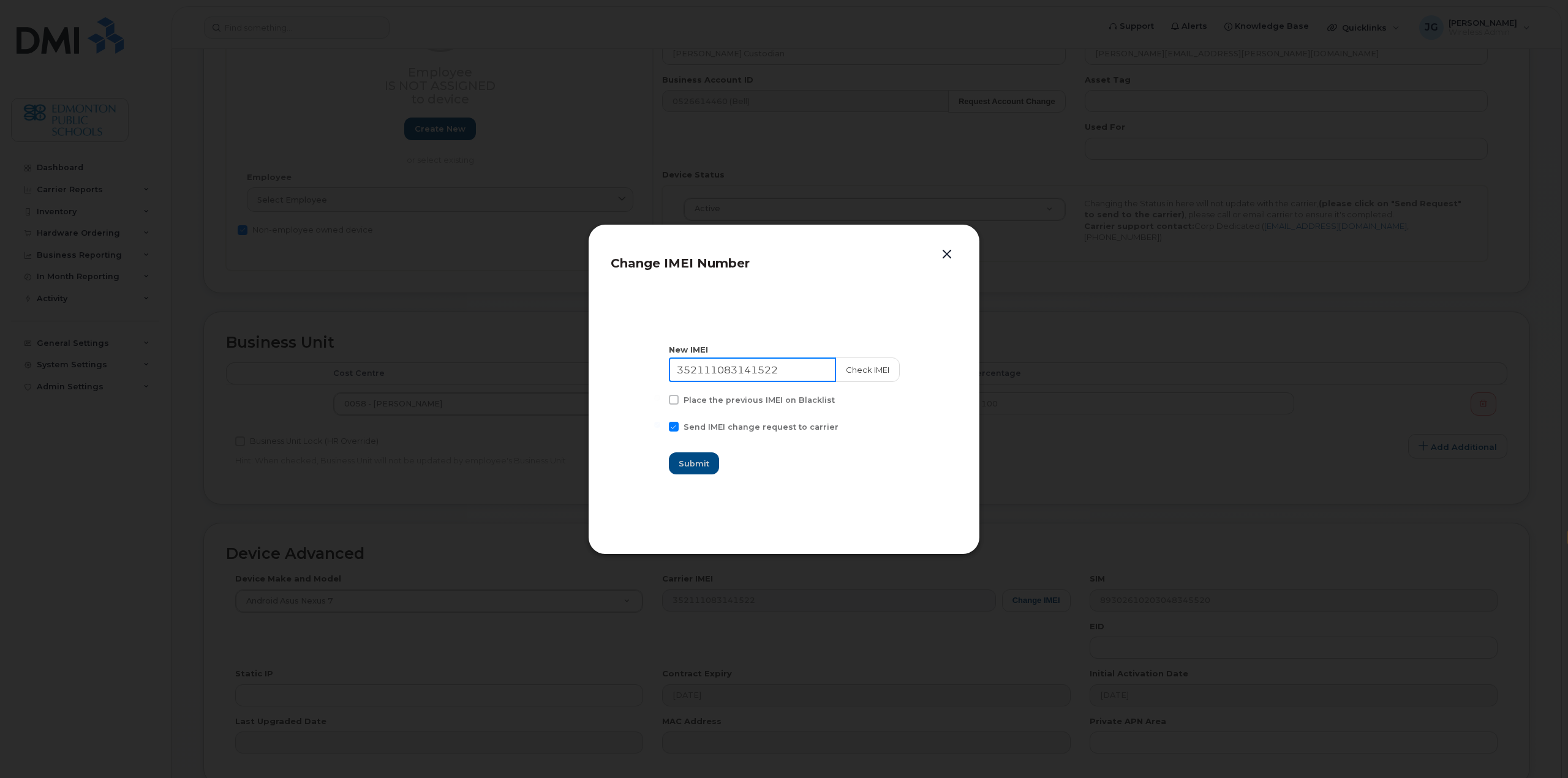
drag, startPoint x: 798, startPoint y: 368, endPoint x: 655, endPoint y: 366, distance: 143.0
click at [656, 366] on section "New IMEI 352111083141522 Check IMEI Place the previous IMEI on Blacklist Send I…" at bounding box center [784, 410] width 347 height 245
type input "351545702258541"
type input "Saving..."
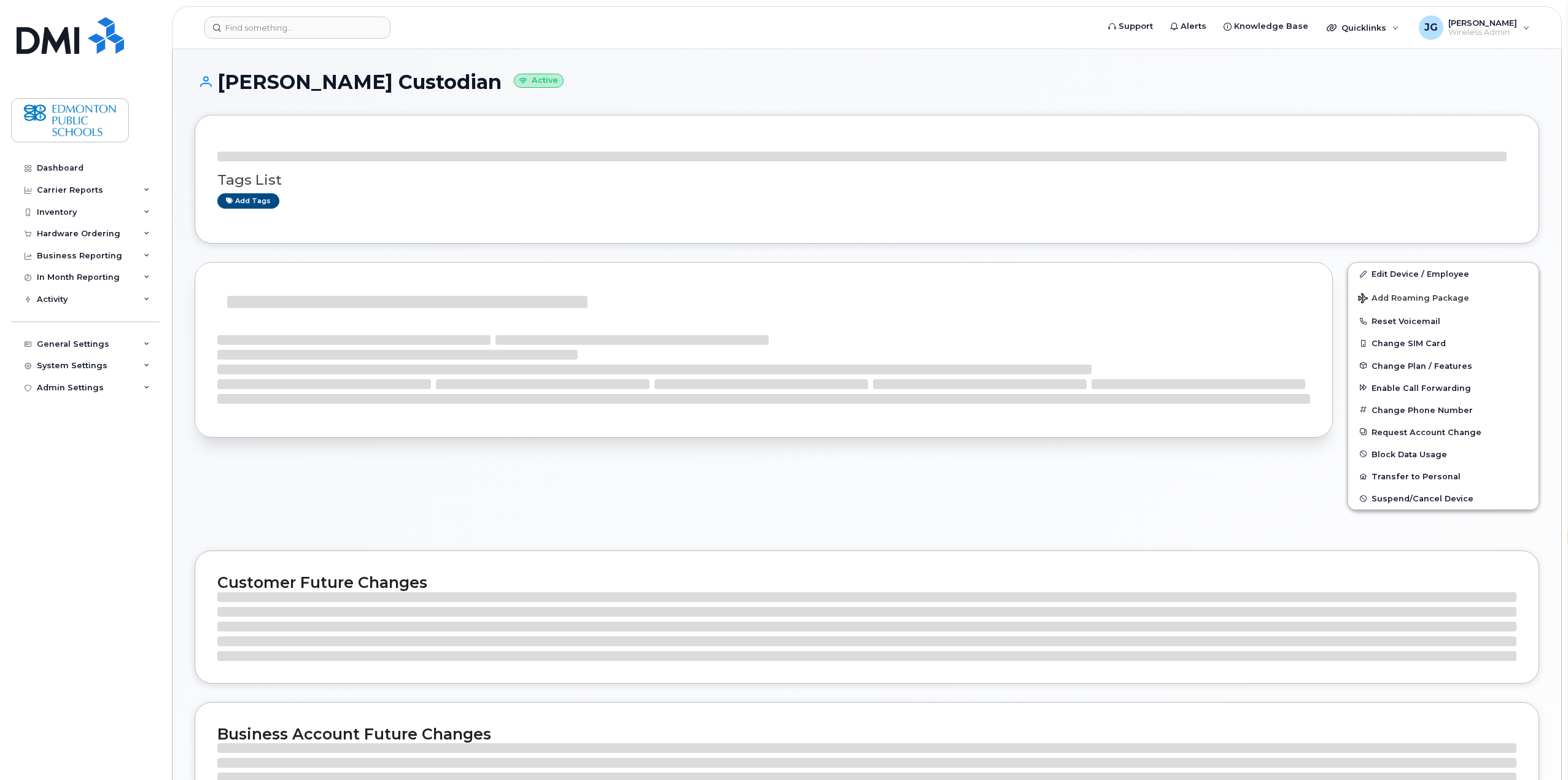
select select "en"
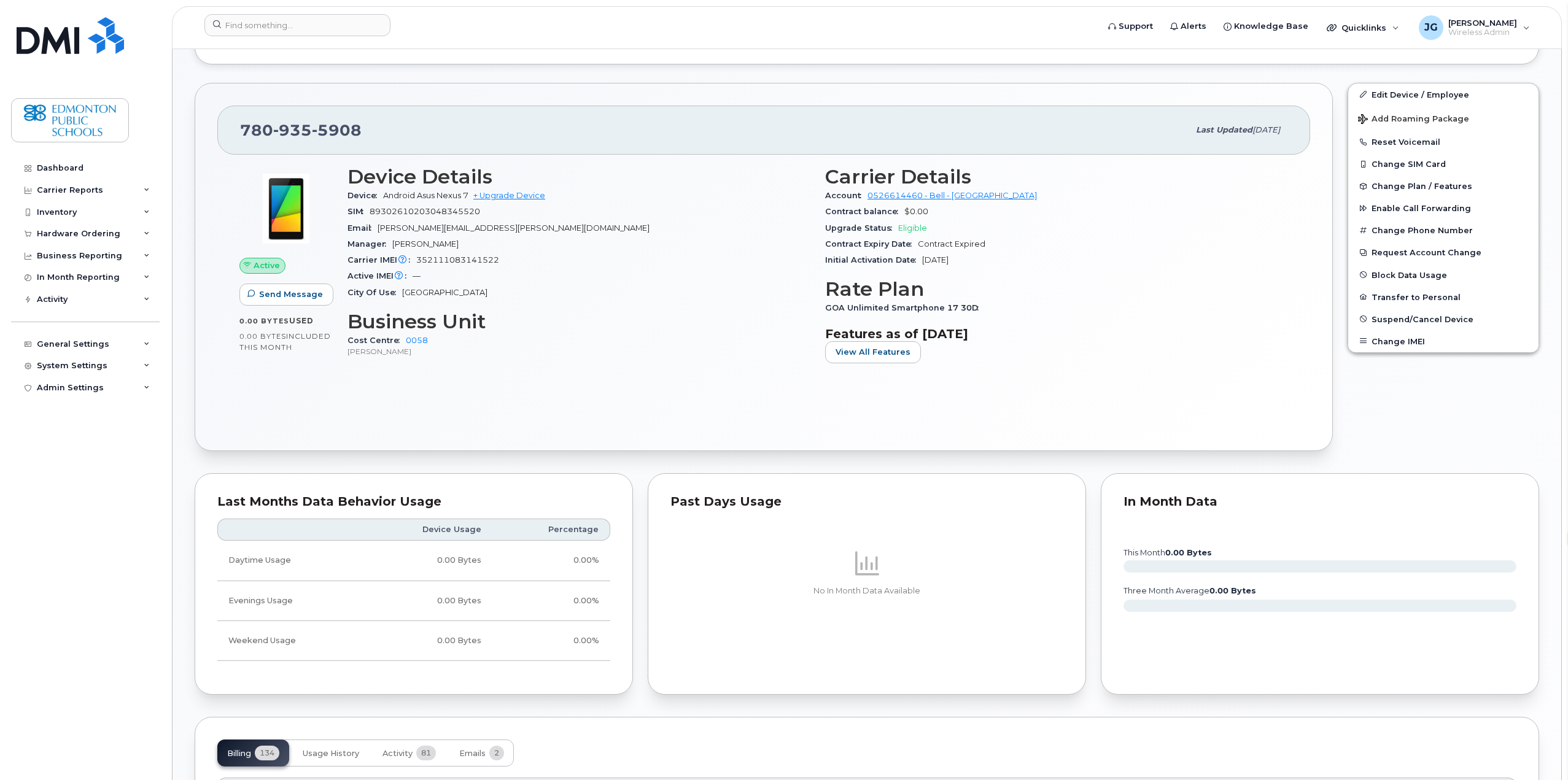
scroll to position [368, 0]
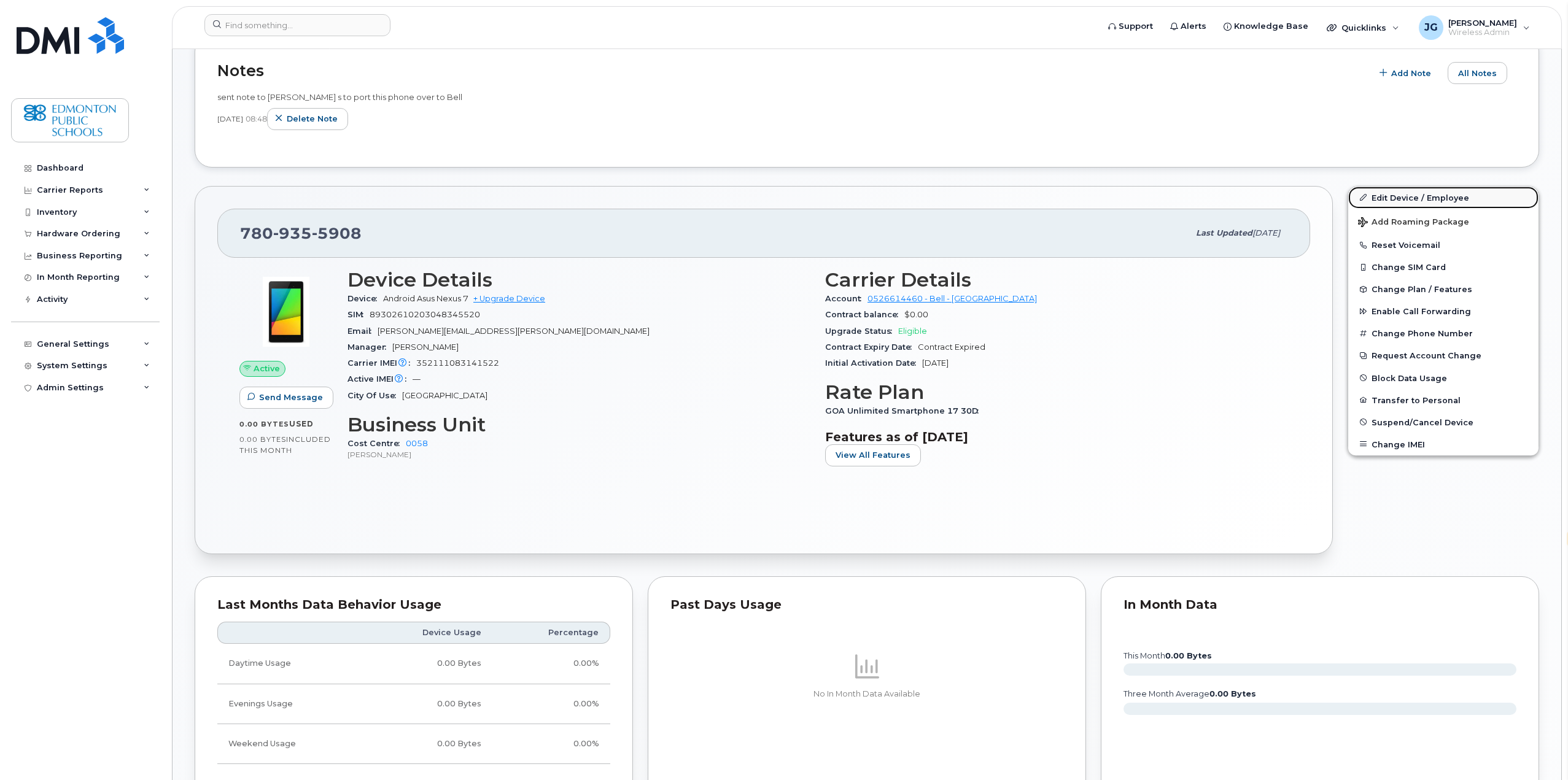
click at [1411, 195] on link "Edit Device / Employee" at bounding box center [1443, 198] width 191 height 22
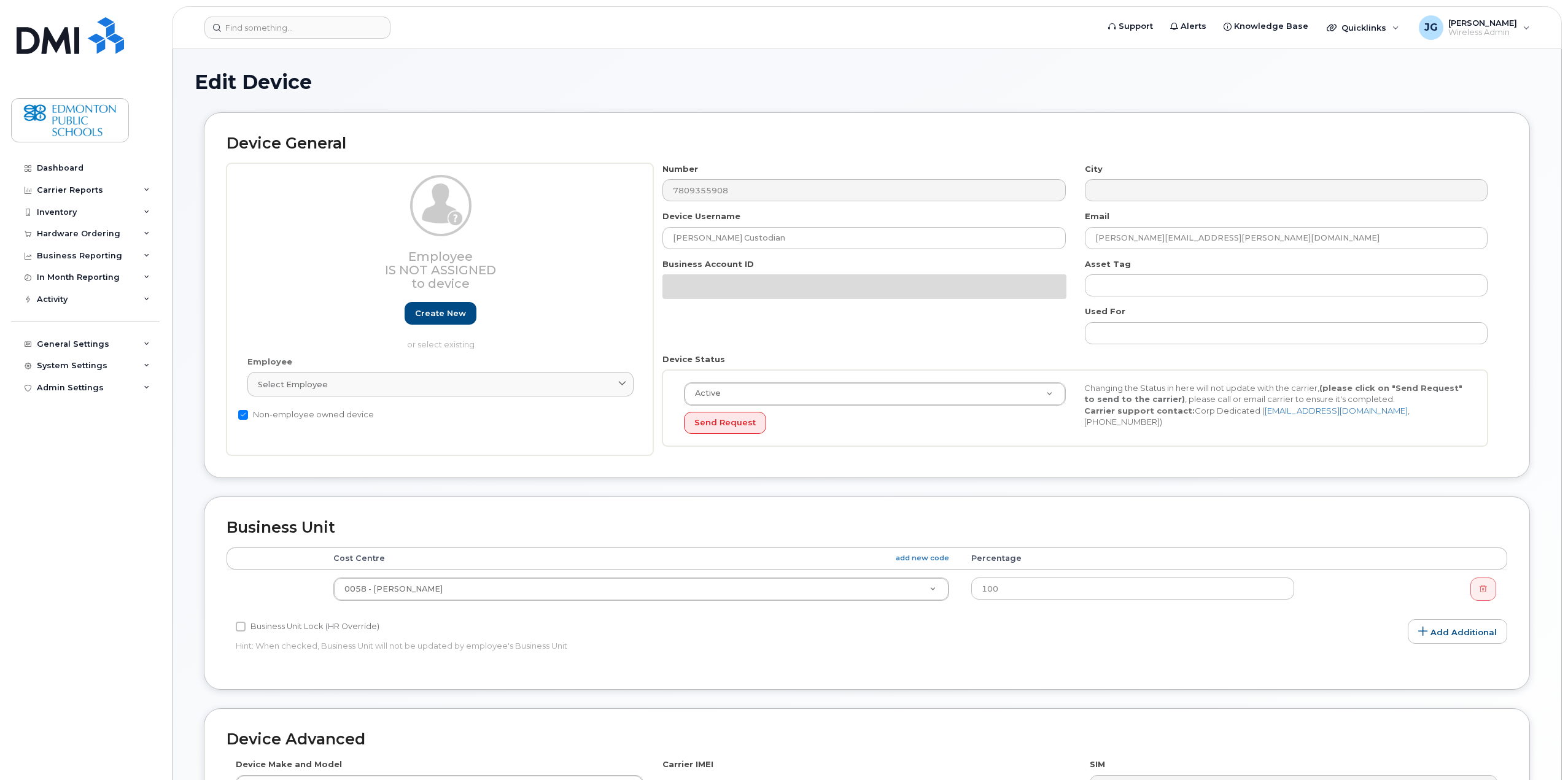
select select "en"
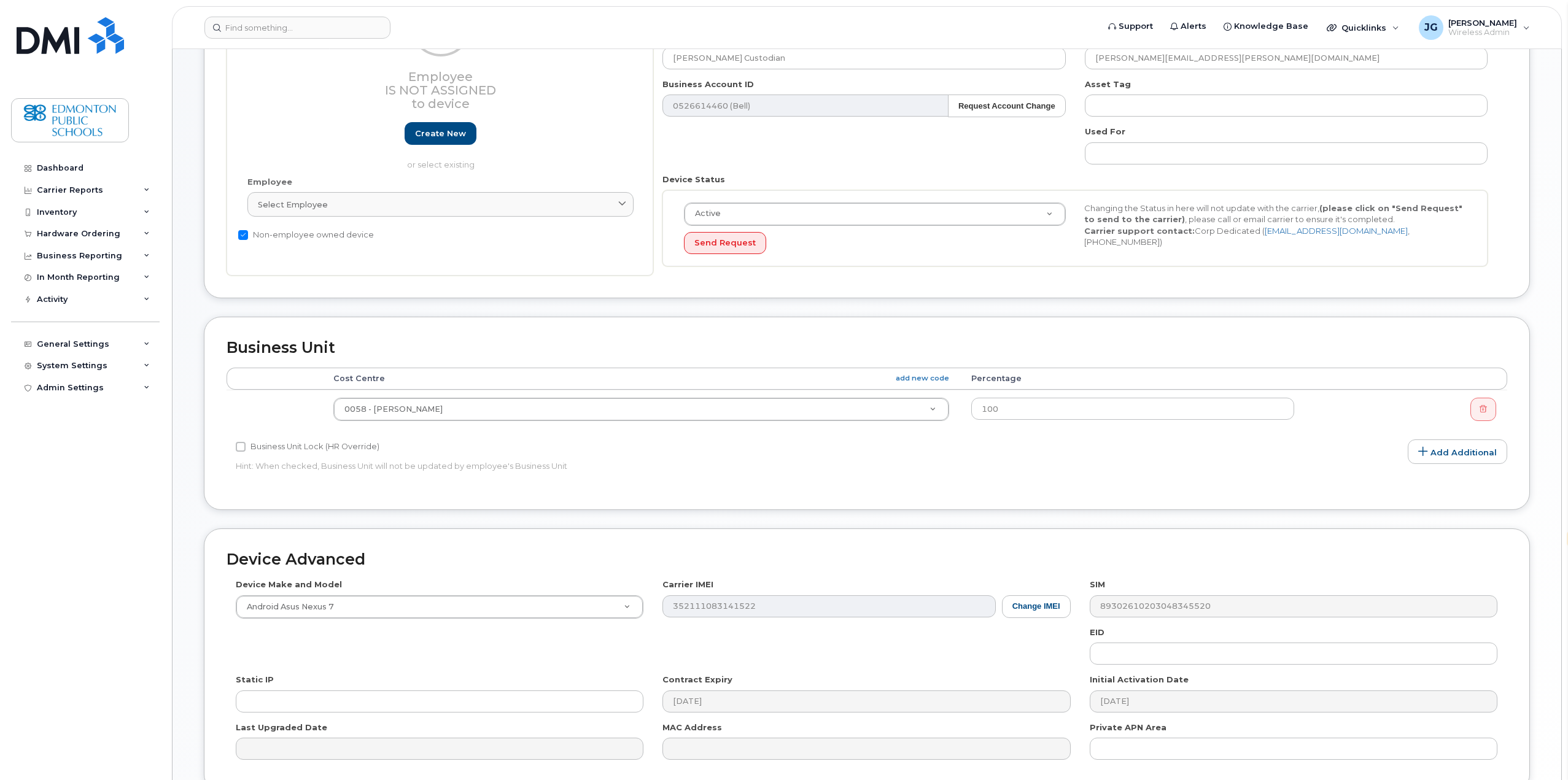
scroll to position [184, 0]
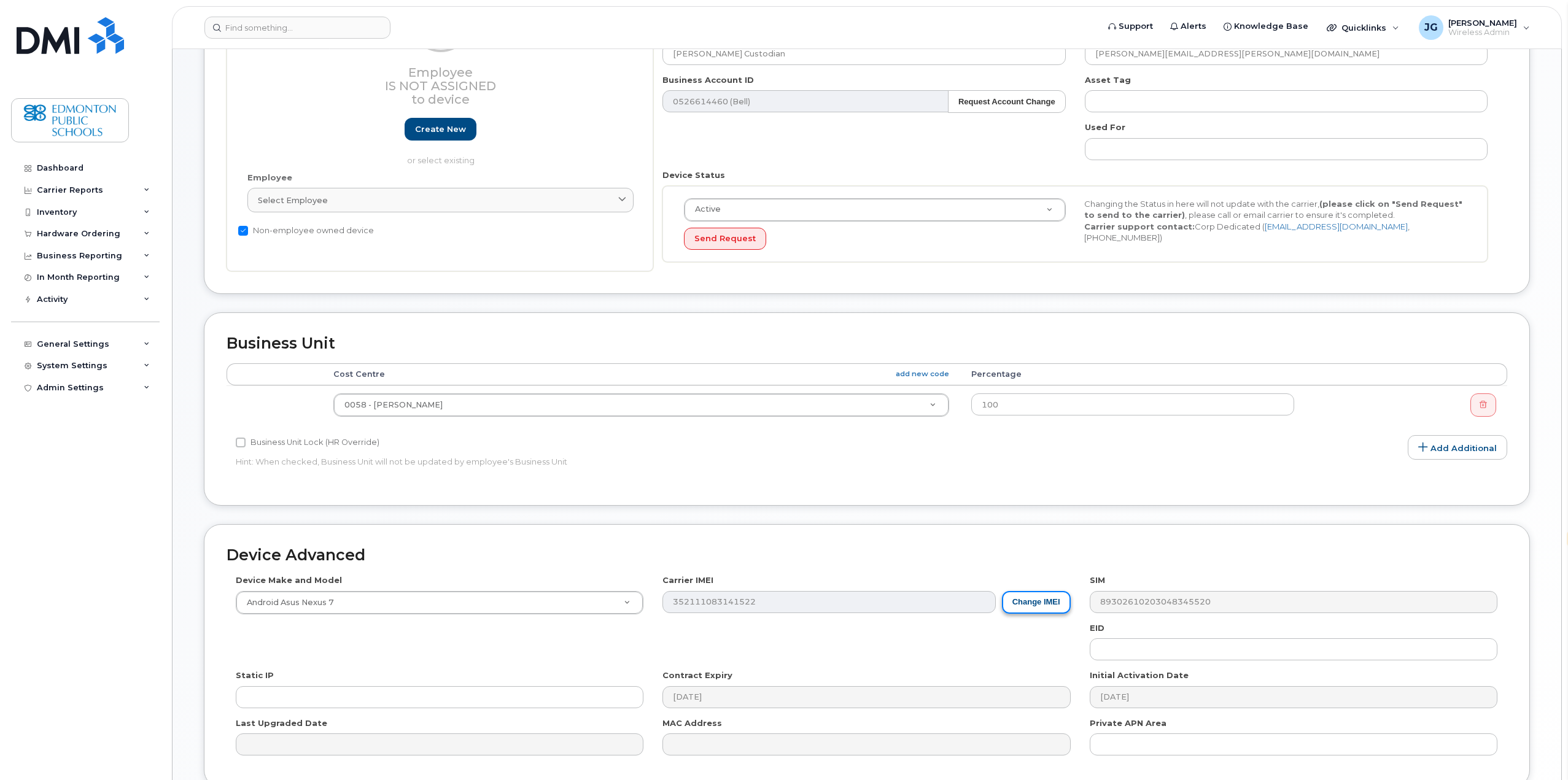
click at [1039, 599] on button "Change IMEI" at bounding box center [1036, 602] width 69 height 23
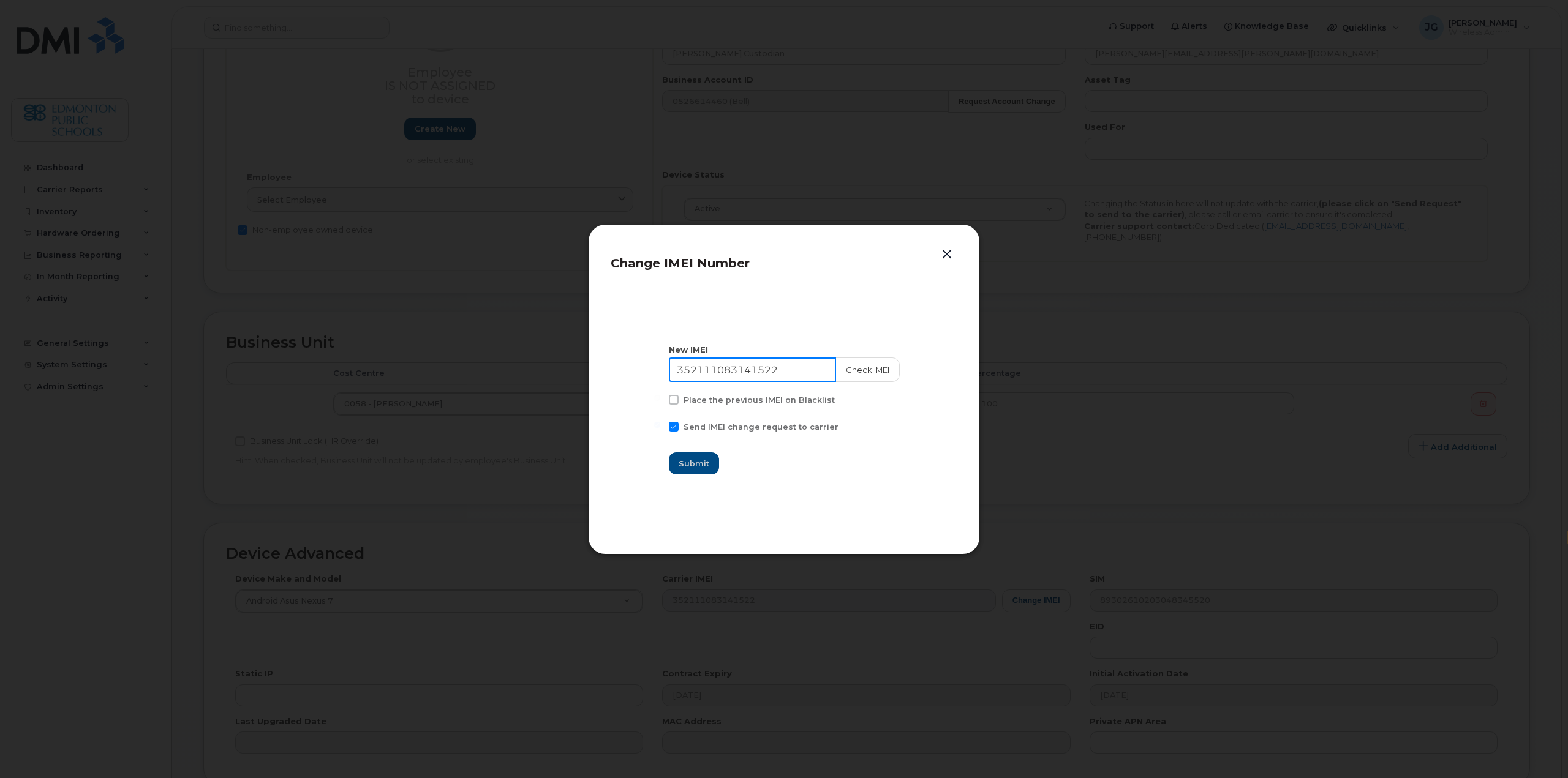
drag, startPoint x: 796, startPoint y: 367, endPoint x: 531, endPoint y: 373, distance: 265.1
click at [533, 372] on div "Change IMEI Number New IMEI 352111083141522 Check IMEI Place the previous IMEI …" at bounding box center [784, 389] width 1568 height 778
type input "351545702258541"
click at [861, 373] on button "Check IMEI" at bounding box center [867, 370] width 64 height 25
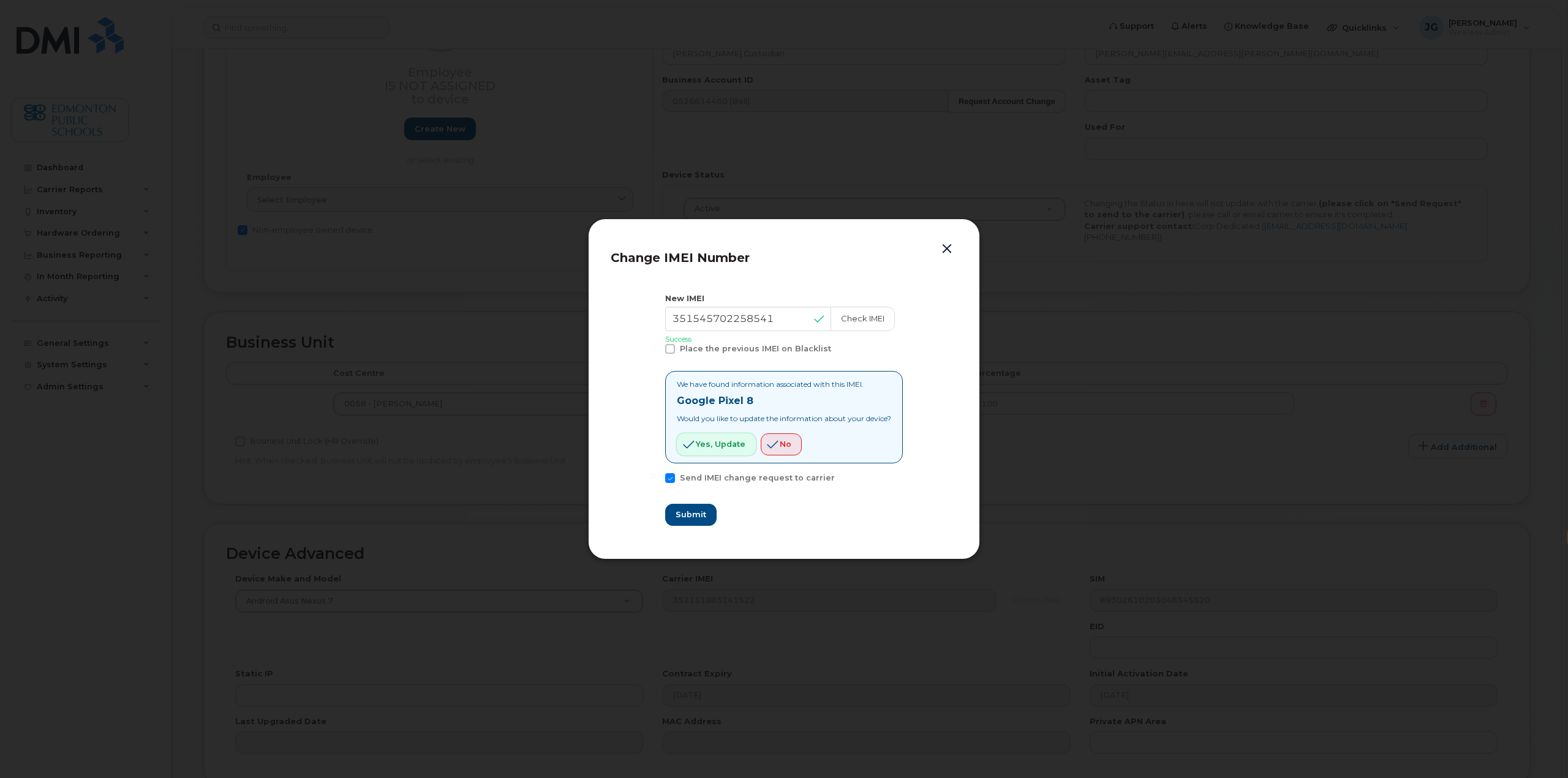
click at [716, 440] on span "Yes, update" at bounding box center [720, 444] width 50 height 12
click at [686, 512] on span "Submit" at bounding box center [690, 514] width 30 height 12
type input "351545702258541"
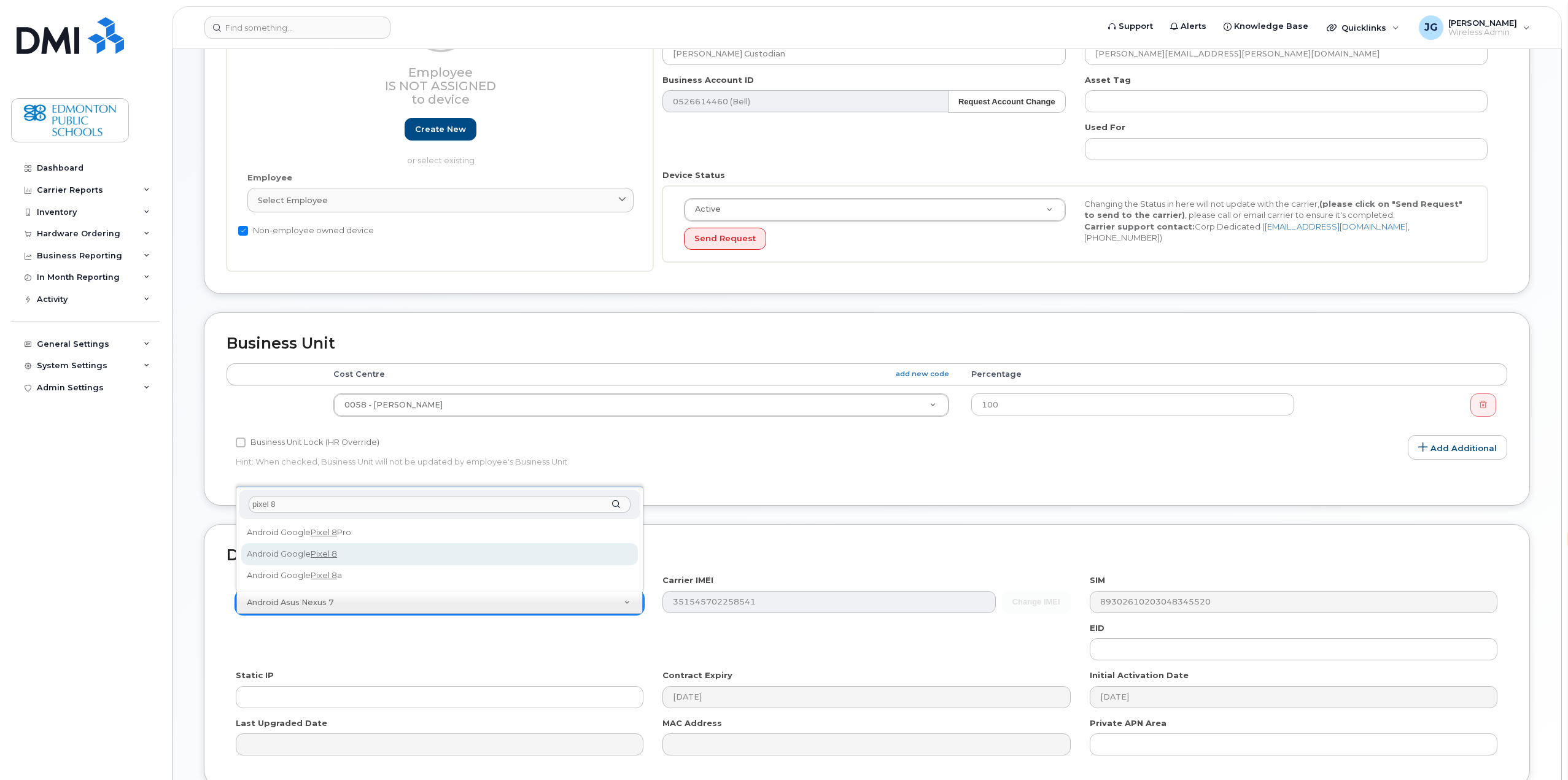
type input "pixel 8"
select select "3035"
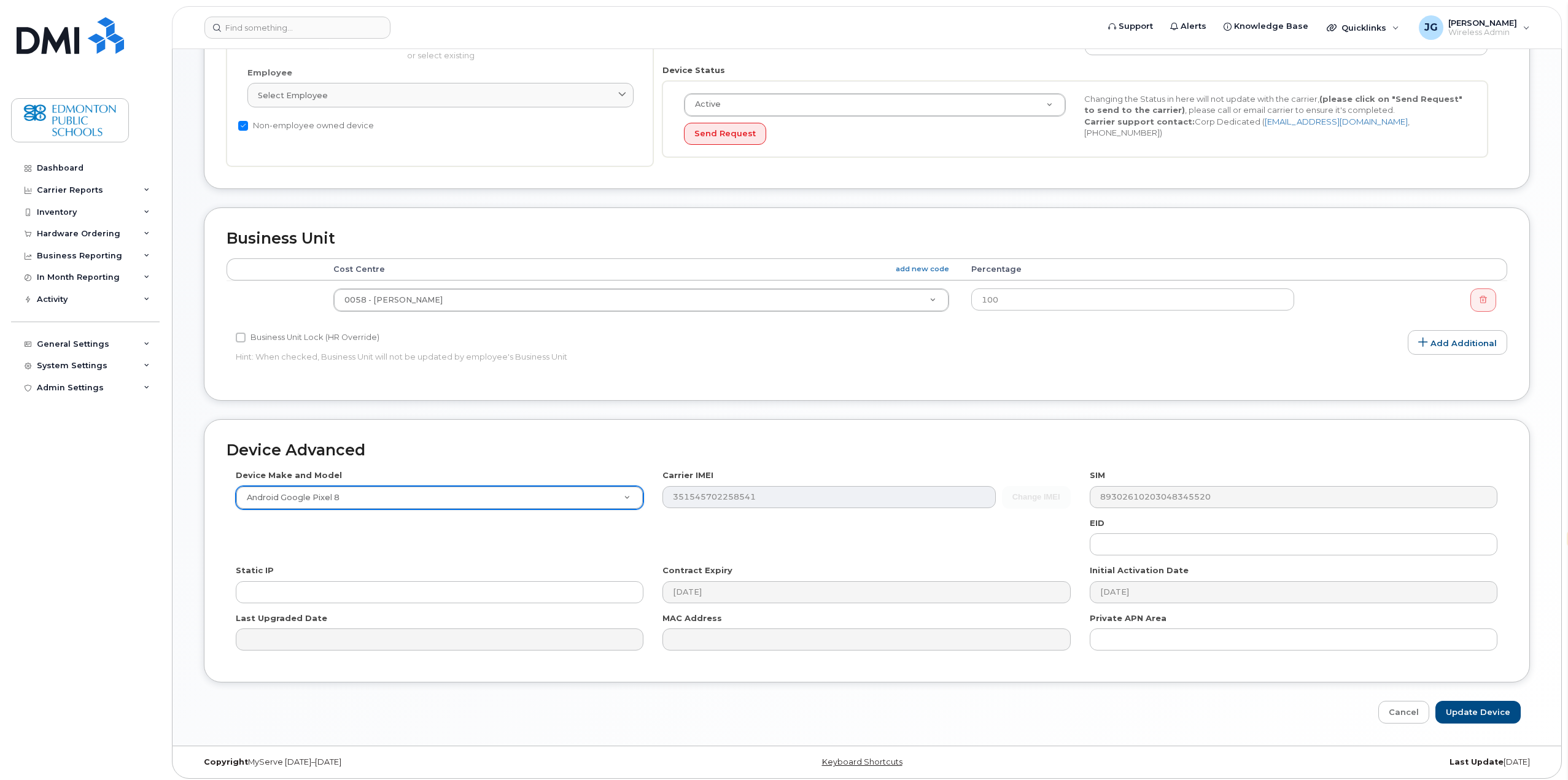
scroll to position [294, 0]
click at [1495, 704] on input "Update Device" at bounding box center [1477, 707] width 85 height 23
type input "Saving..."
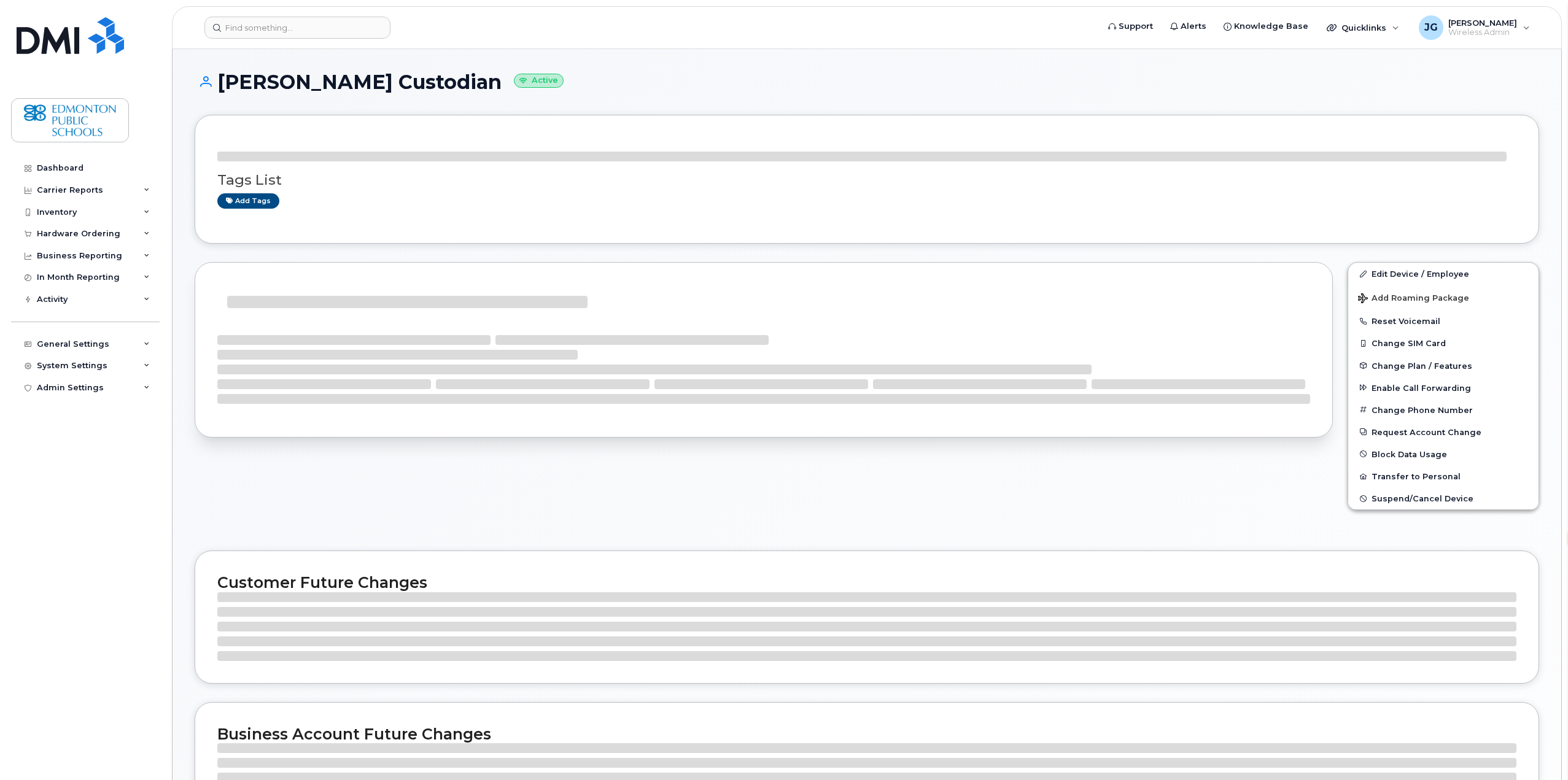
select select "en"
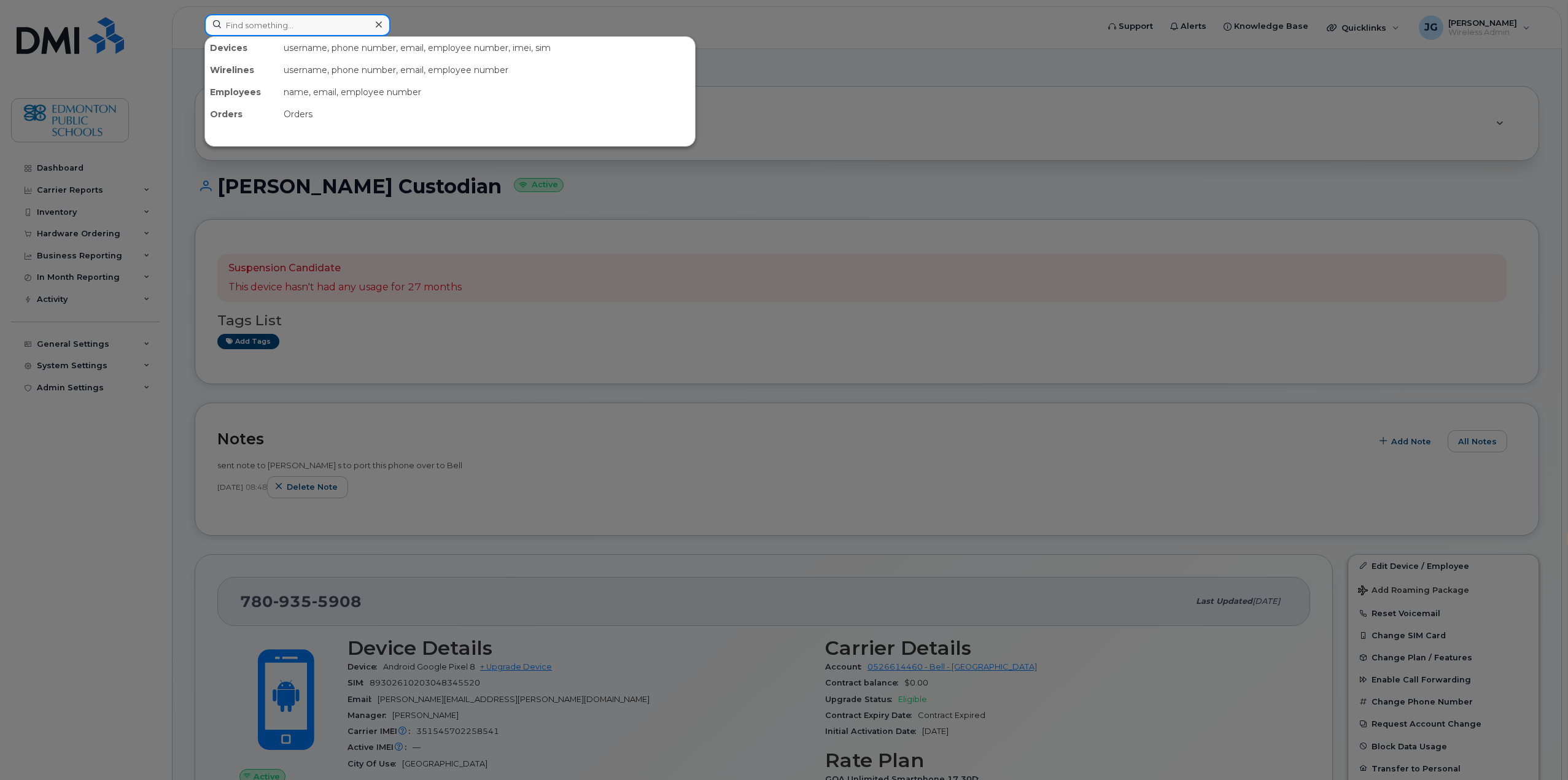
click at [291, 19] on input at bounding box center [297, 25] width 186 height 22
type input "351545702258541"
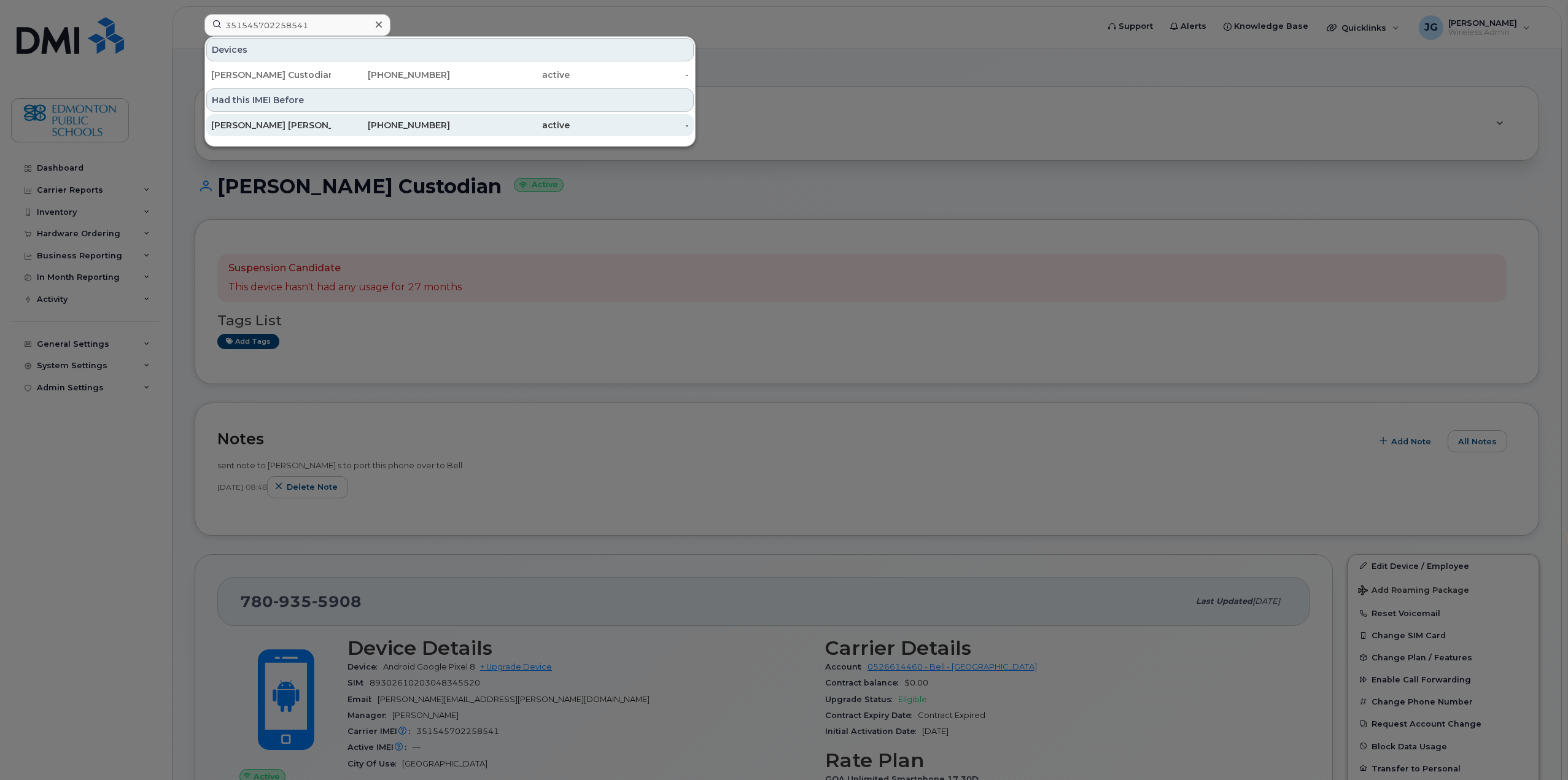
click at [269, 128] on div "[PERSON_NAME] [PERSON_NAME]" at bounding box center [271, 125] width 120 height 12
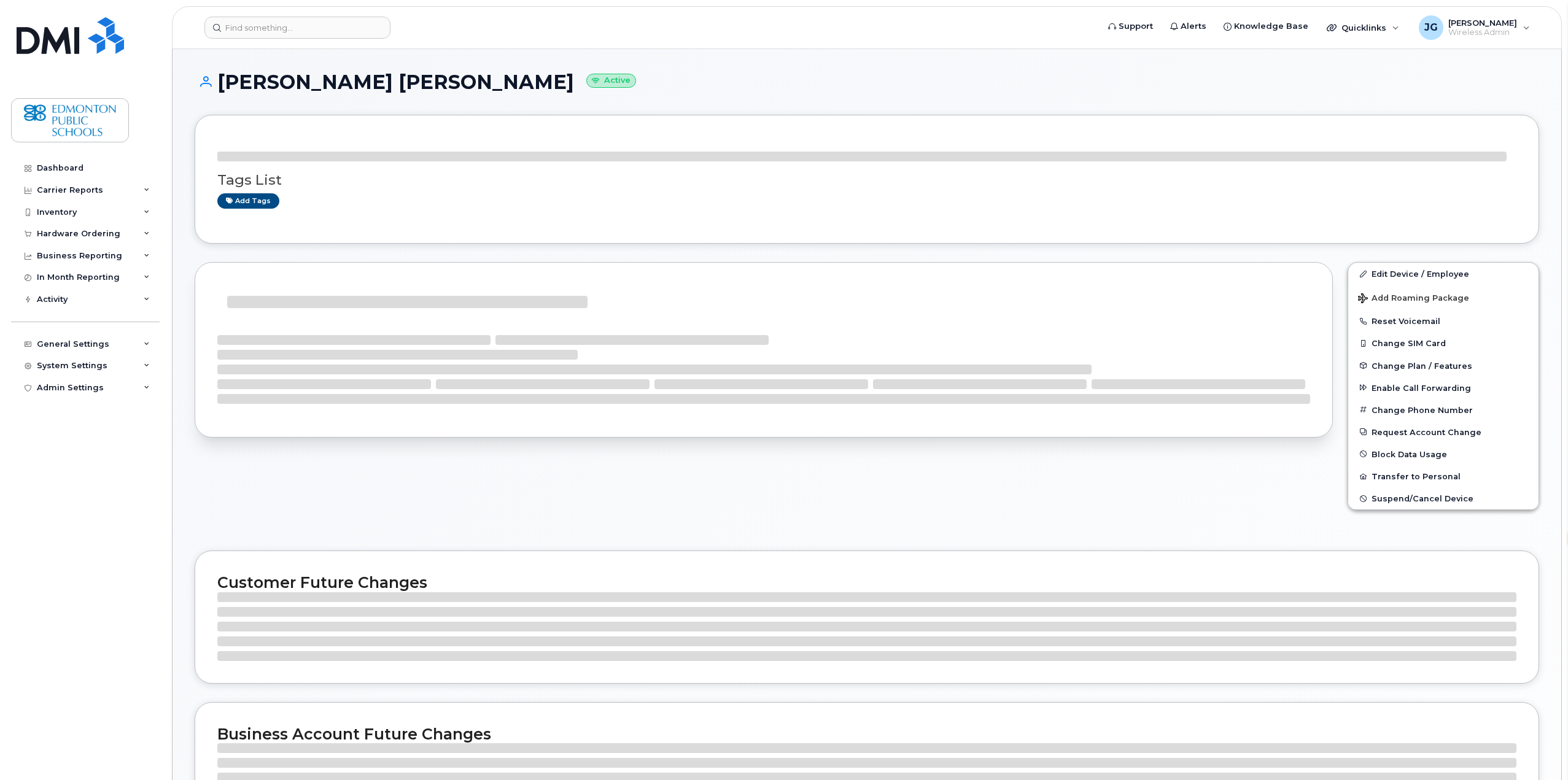
select select "en"
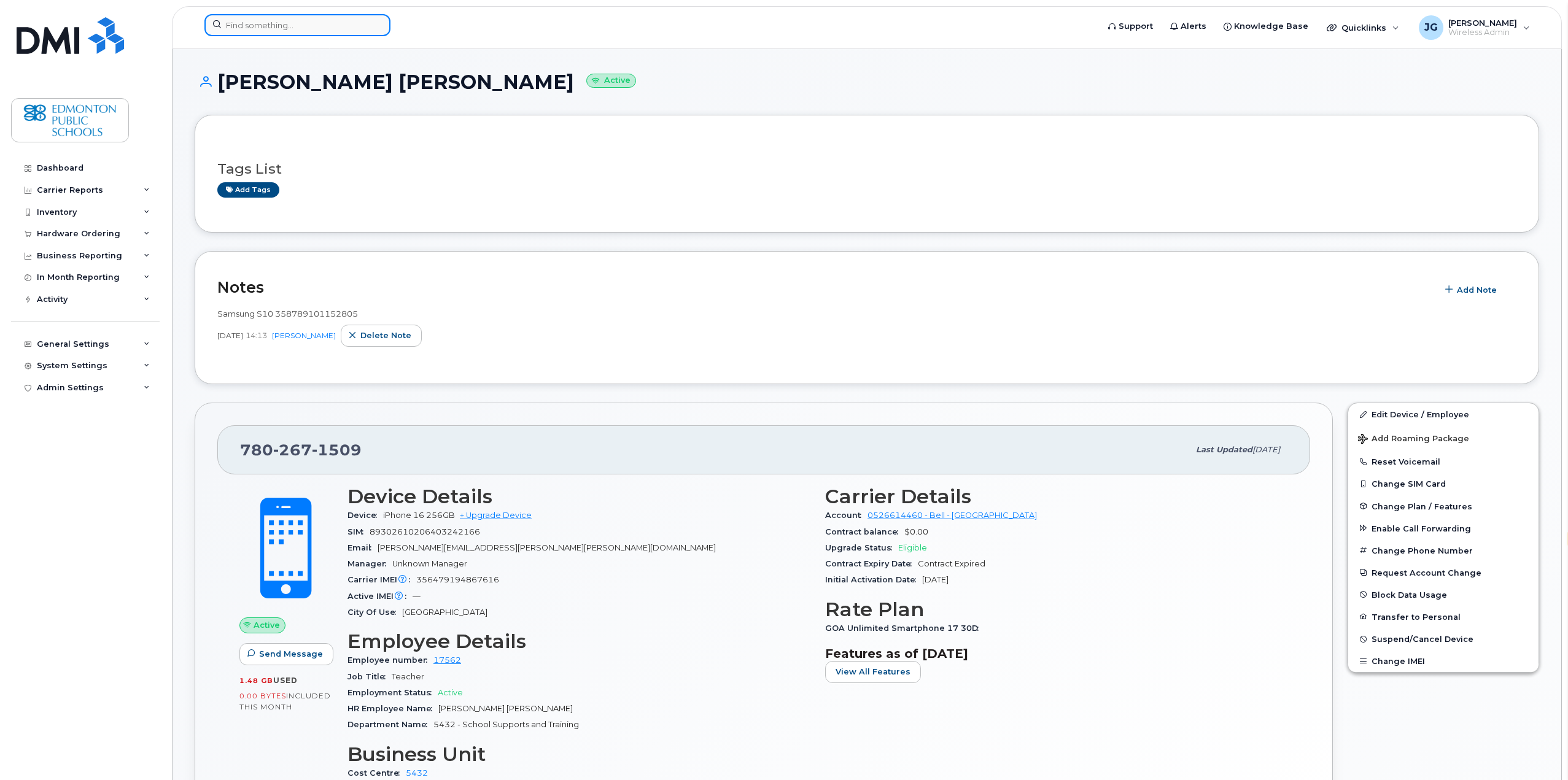
click at [315, 28] on input at bounding box center [297, 25] width 186 height 22
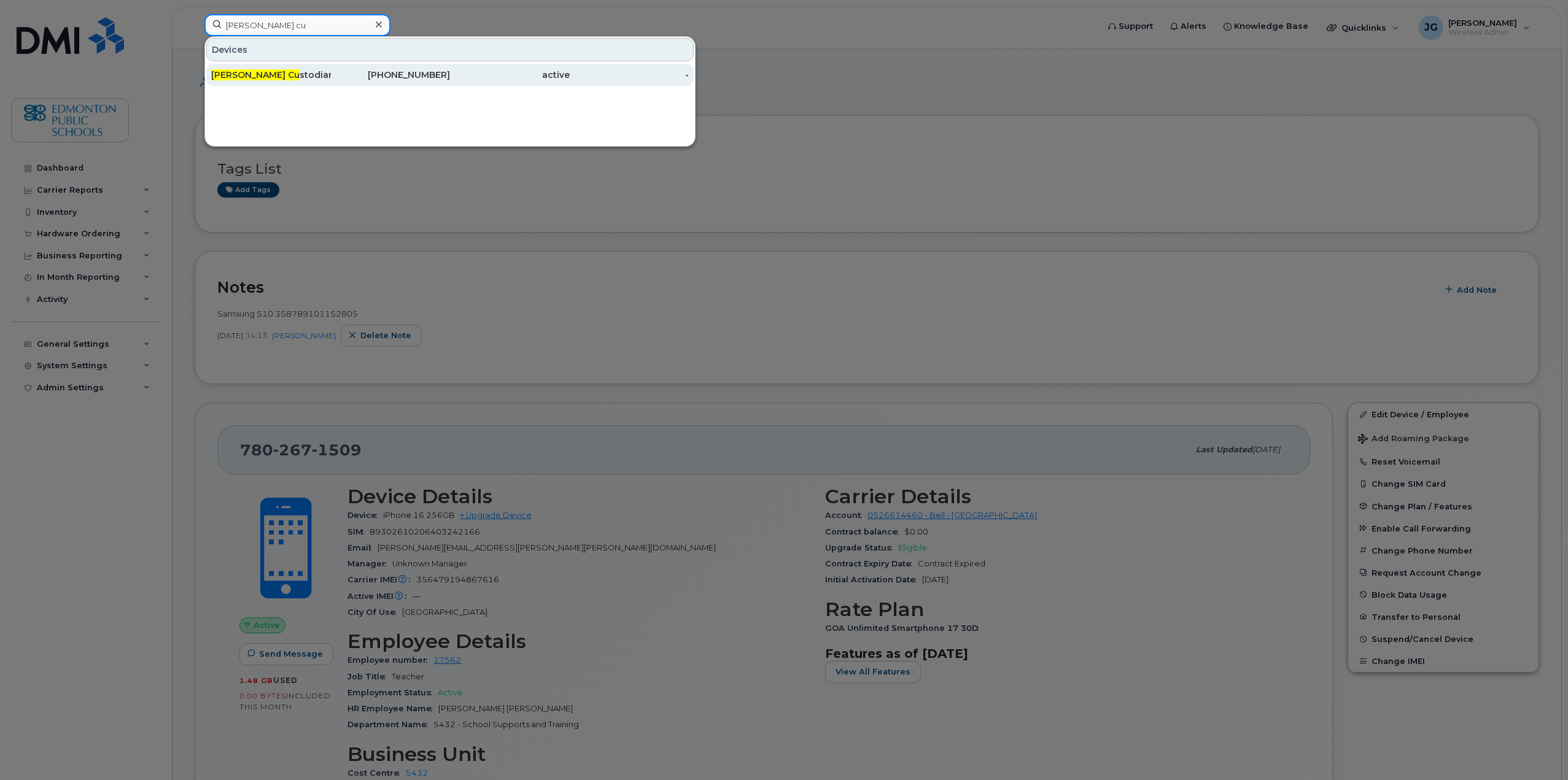
type input "mcnally cu"
click at [278, 74] on div "Mcnally Cu stodian" at bounding box center [271, 75] width 120 height 12
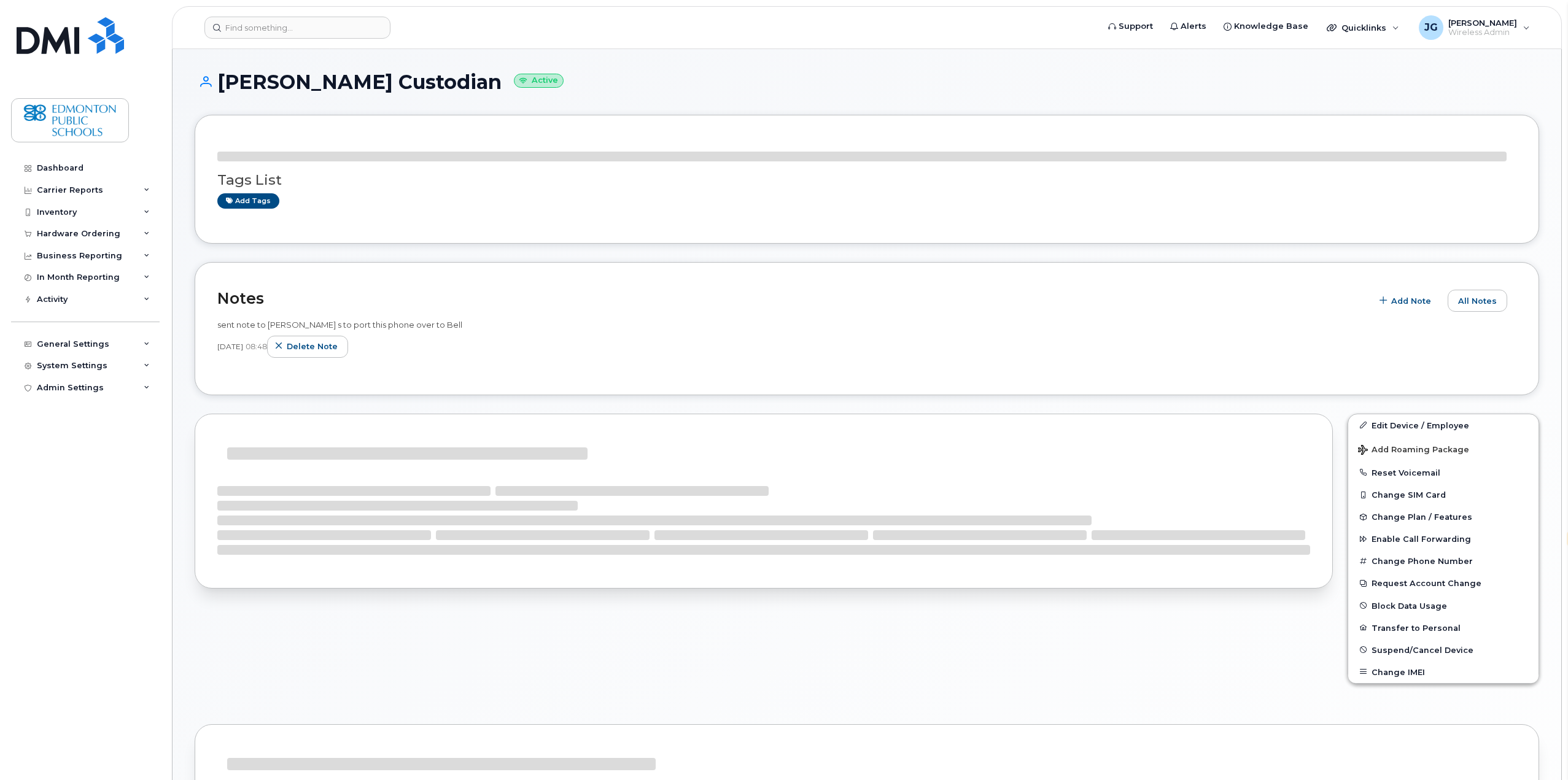
select select "en"
